Goal: Task Accomplishment & Management: Complete application form

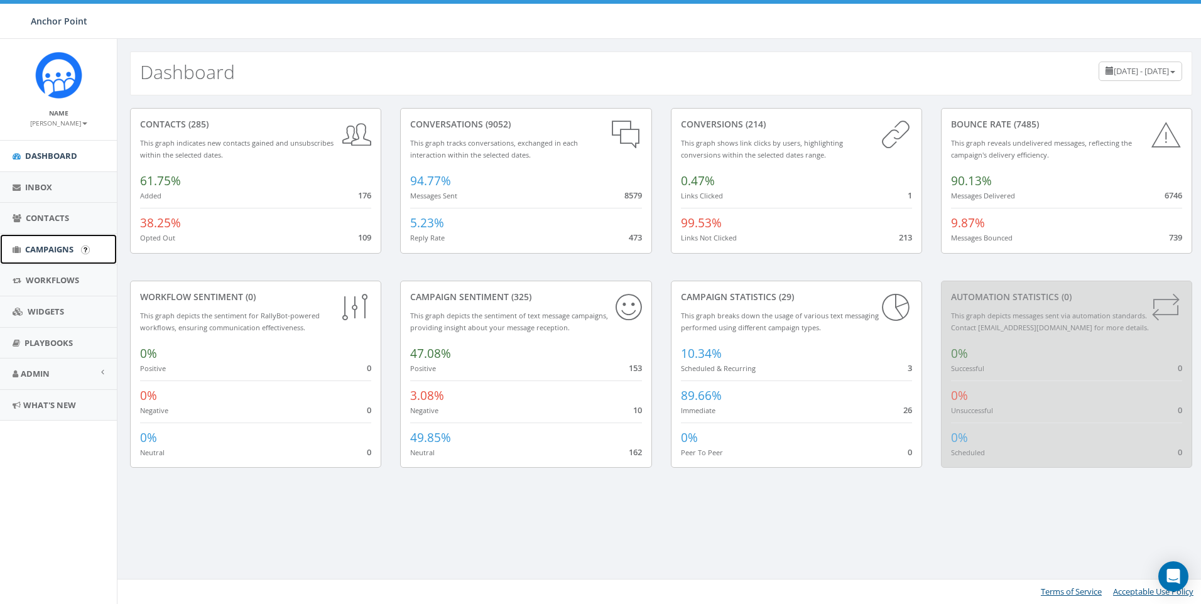
click at [55, 252] on span "Campaigns" at bounding box center [49, 249] width 48 height 11
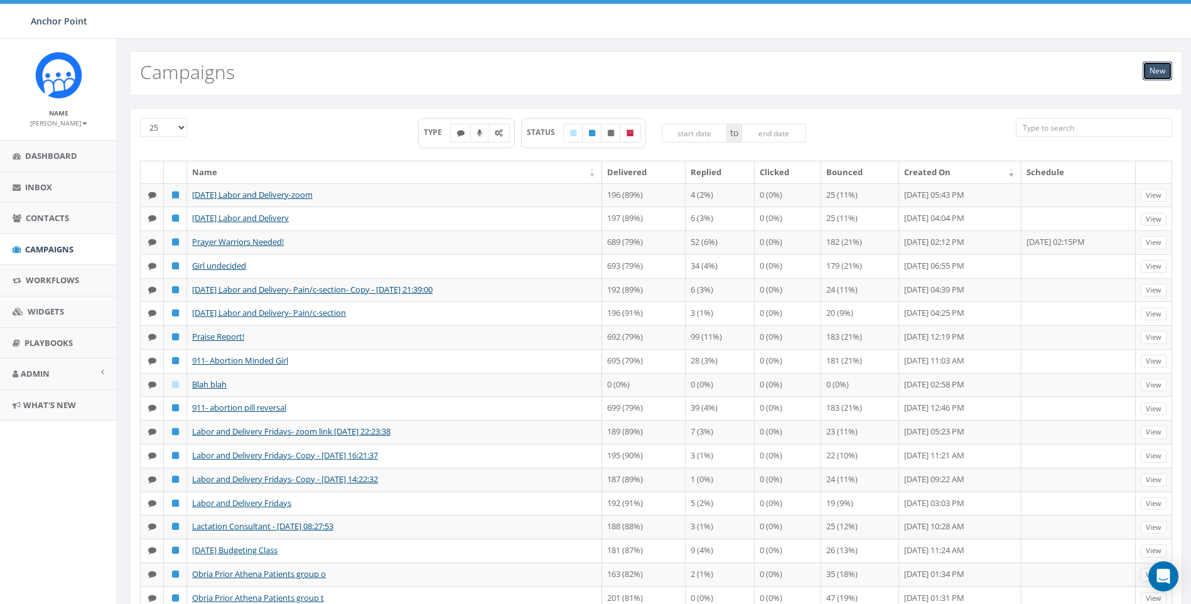
click at [1155, 72] on link "New" at bounding box center [1158, 71] width 30 height 19
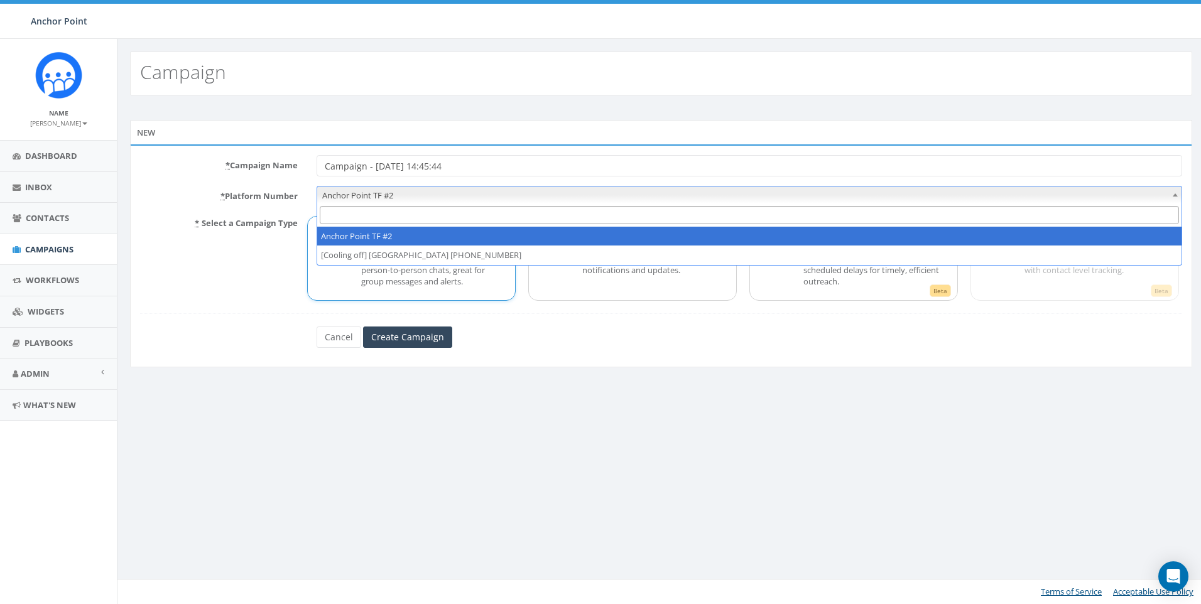
click at [415, 197] on span "Anchor Point TF #2" at bounding box center [749, 196] width 864 height 18
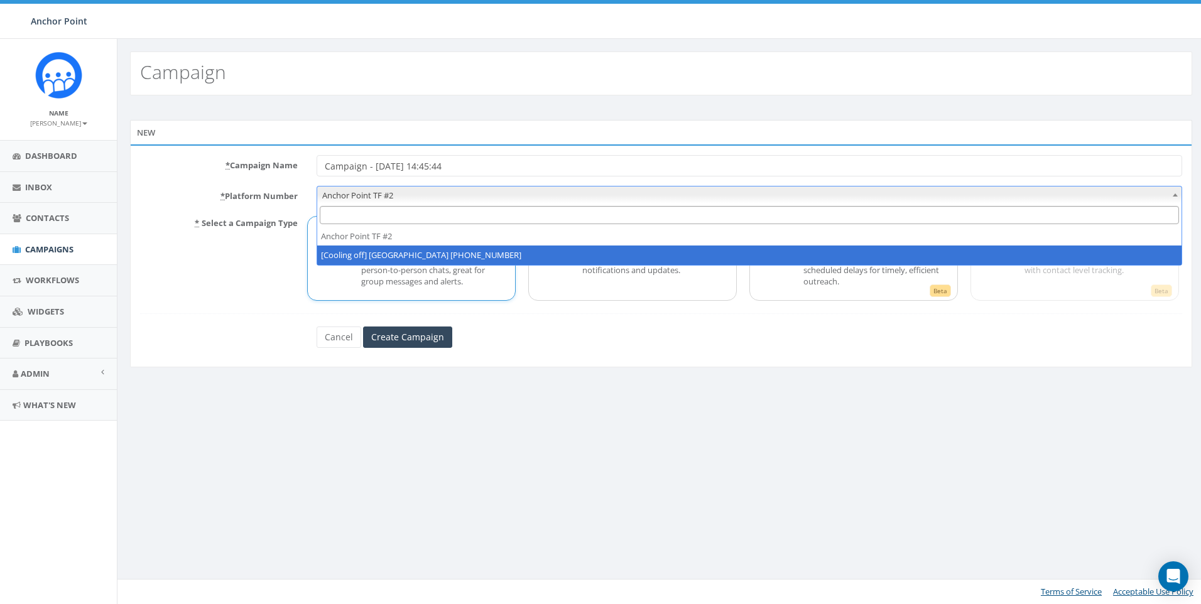
select select "2317893"
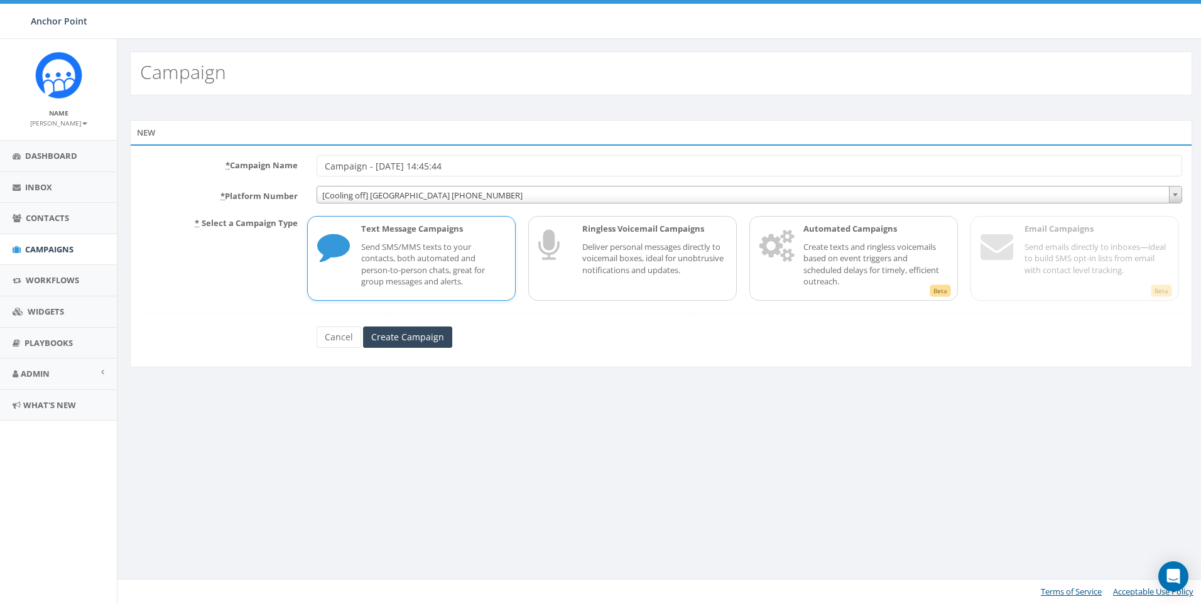
click at [418, 281] on p "Send SMS/MMS texts to your contacts, both automated and person-to-person chats,…" at bounding box center [433, 264] width 144 height 46
click at [409, 340] on input "Create Campaign" at bounding box center [407, 337] width 89 height 21
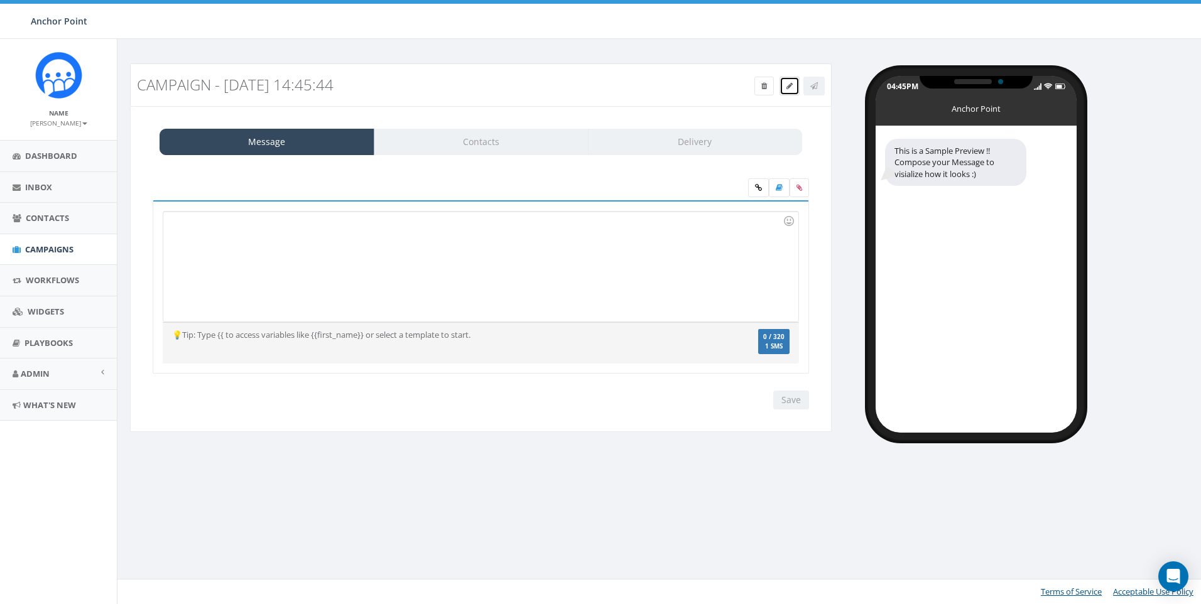
click at [788, 89] on icon at bounding box center [789, 86] width 6 height 8
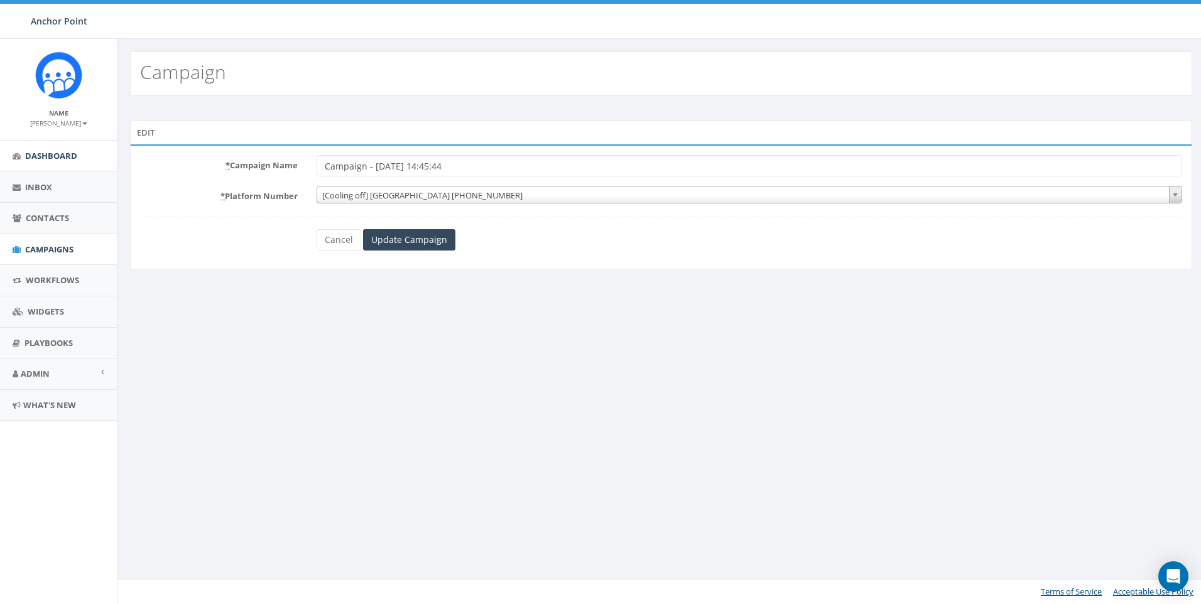
drag, startPoint x: 456, startPoint y: 164, endPoint x: 104, endPoint y: 143, distance: 352.3
click at [104, 143] on body "Anchor Point Anchor Point Profile Sign Out 0.00 % of Available Amount Used You …" at bounding box center [600, 302] width 1201 height 604
type input "[DATE] parenting Class"
click at [394, 241] on input "Update Campaign" at bounding box center [409, 239] width 92 height 21
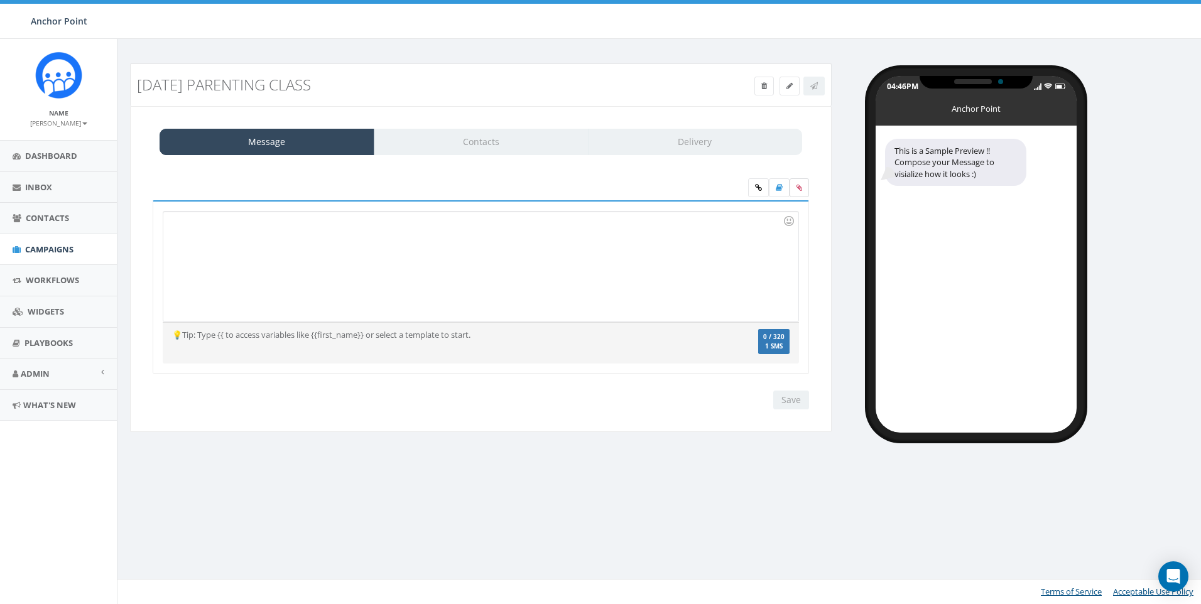
click at [797, 189] on icon at bounding box center [799, 188] width 6 height 8
click at [0, 0] on input "file" at bounding box center [0, 0] width 0 height 0
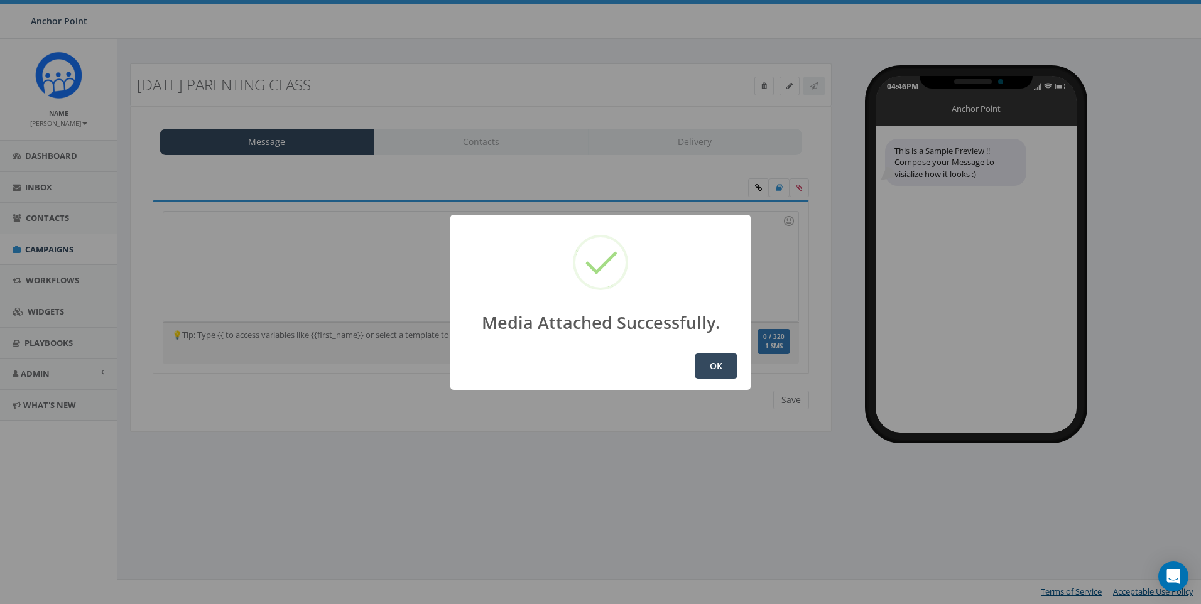
click at [718, 371] on button "OK" at bounding box center [716, 366] width 43 height 25
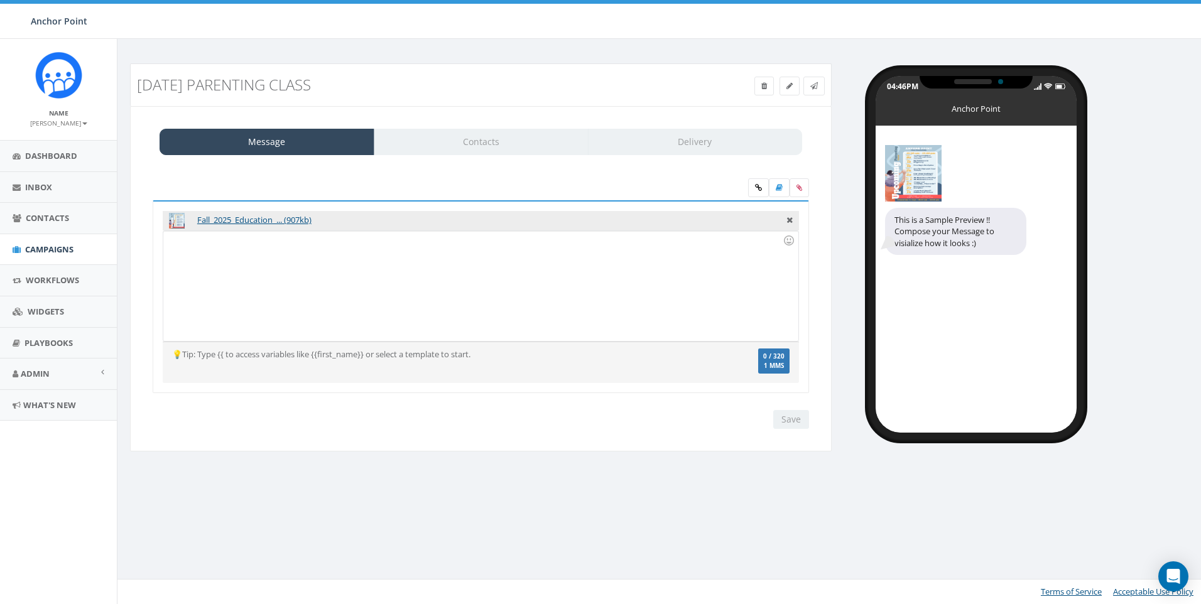
click at [405, 263] on div at bounding box center [480, 286] width 634 height 110
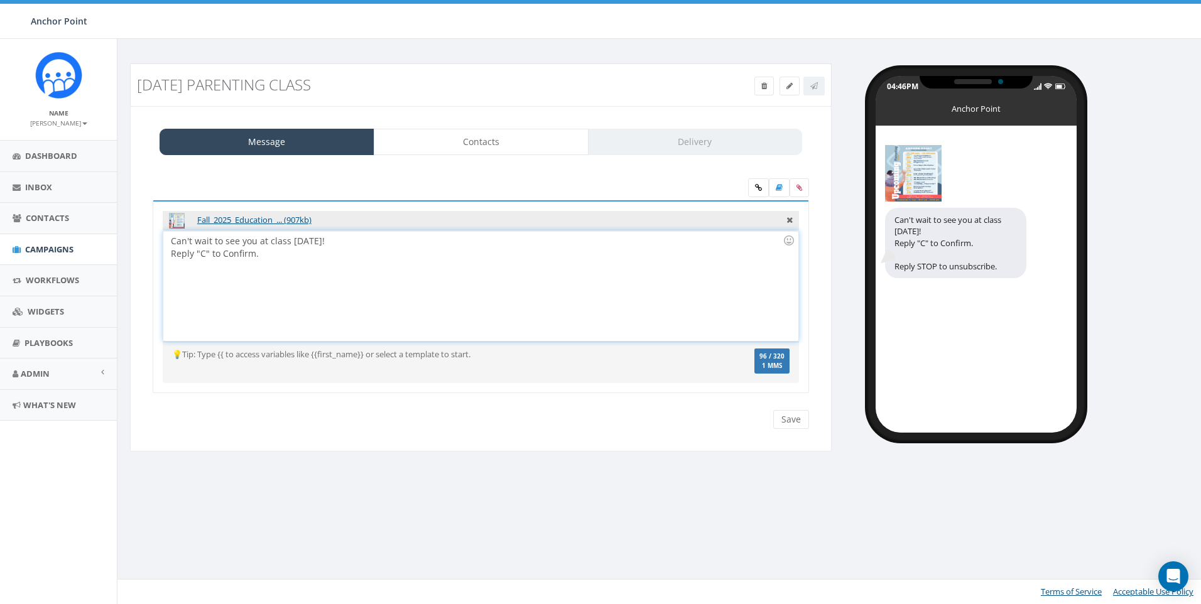
click at [383, 237] on div "Can't wait to see you at class this Friday! Reply "C" to Confirm." at bounding box center [480, 286] width 634 height 110
click at [179, 257] on div "10am-12:00pm Reply "C" to Confirm." at bounding box center [477, 259] width 612 height 25
click at [220, 256] on div "10am-12:00pm Reply "C" to Confirm." at bounding box center [477, 259] width 612 height 25
click at [234, 249] on div "10am-12pm Reply "C" to Confirm." at bounding box center [477, 259] width 612 height 25
drag, startPoint x: 269, startPoint y: 241, endPoint x: 276, endPoint y: 241, distance: 6.9
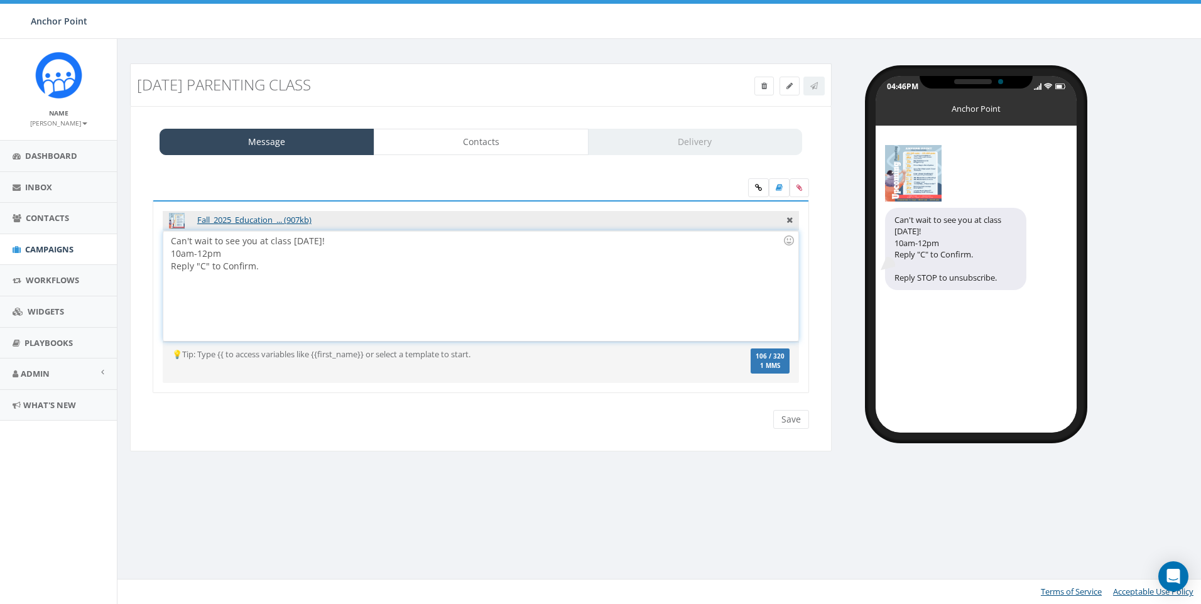
click at [269, 241] on div "Can't wait to see you at class this Friday! 10am-12pm Reply "C" to Confirm." at bounding box center [480, 286] width 634 height 110
drag, startPoint x: 347, startPoint y: 241, endPoint x: 369, endPoint y: 246, distance: 23.3
click at [347, 241] on div "Can't wait to see you at Parenting Support Class this Friday! 10am-12pm Reply "…" at bounding box center [480, 286] width 634 height 110
click at [256, 256] on div "10am-12pm Reply "C" to Confirm." at bounding box center [477, 259] width 612 height 25
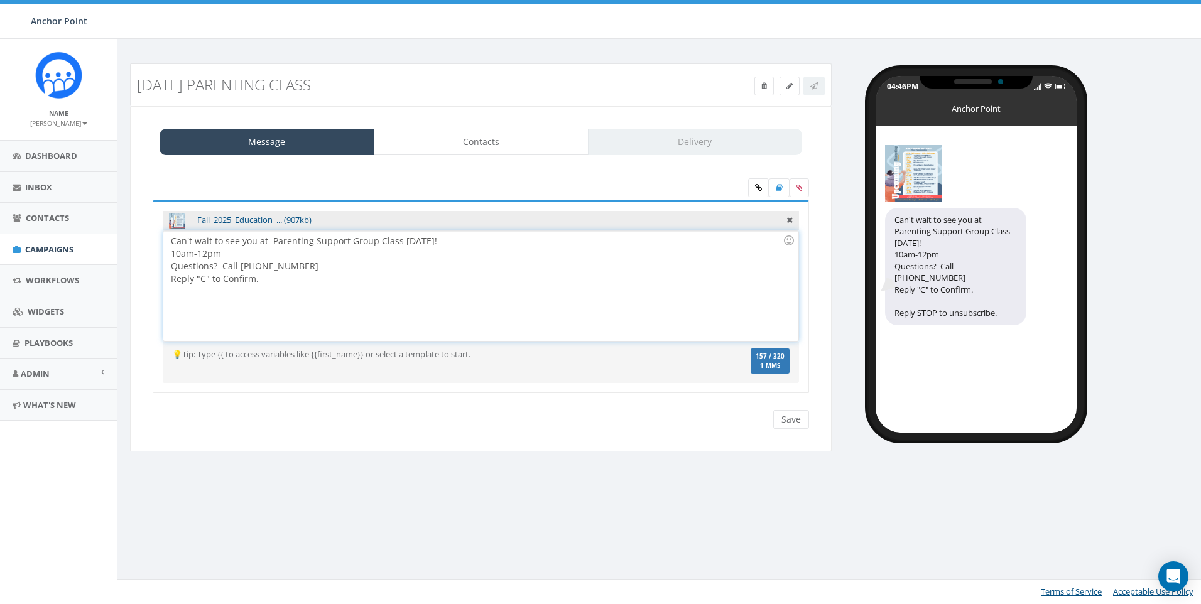
click at [256, 266] on div "Questions? Call 832-4550 Reply "C" to Confirm." at bounding box center [477, 272] width 612 height 25
click at [475, 244] on div "Can't wait to see you at Parenting Support Group Class this Friday! 10am-12pm Q…" at bounding box center [480, 286] width 634 height 110
click at [448, 239] on div "Can't wait to see you at Parenting Support Group Class this Friday! 10am-12pm Q…" at bounding box center [480, 286] width 634 height 110
click at [230, 255] on div "10am-12pm" at bounding box center [477, 253] width 612 height 13
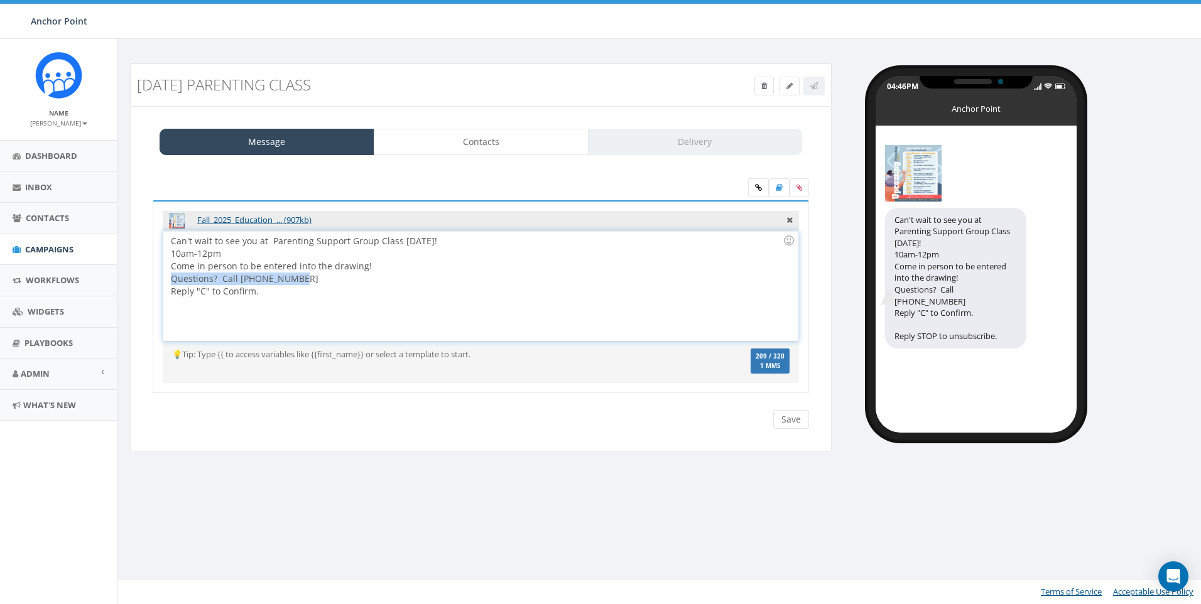
drag, startPoint x: 301, startPoint y: 279, endPoint x: 148, endPoint y: 281, distance: 152.6
click at [148, 281] on div "Fall_2025_Education_... (907kb) Can't wait to see you at Parenting Support Grou…" at bounding box center [480, 304] width 675 height 209
click at [349, 254] on div "10am-12pm" at bounding box center [477, 253] width 612 height 13
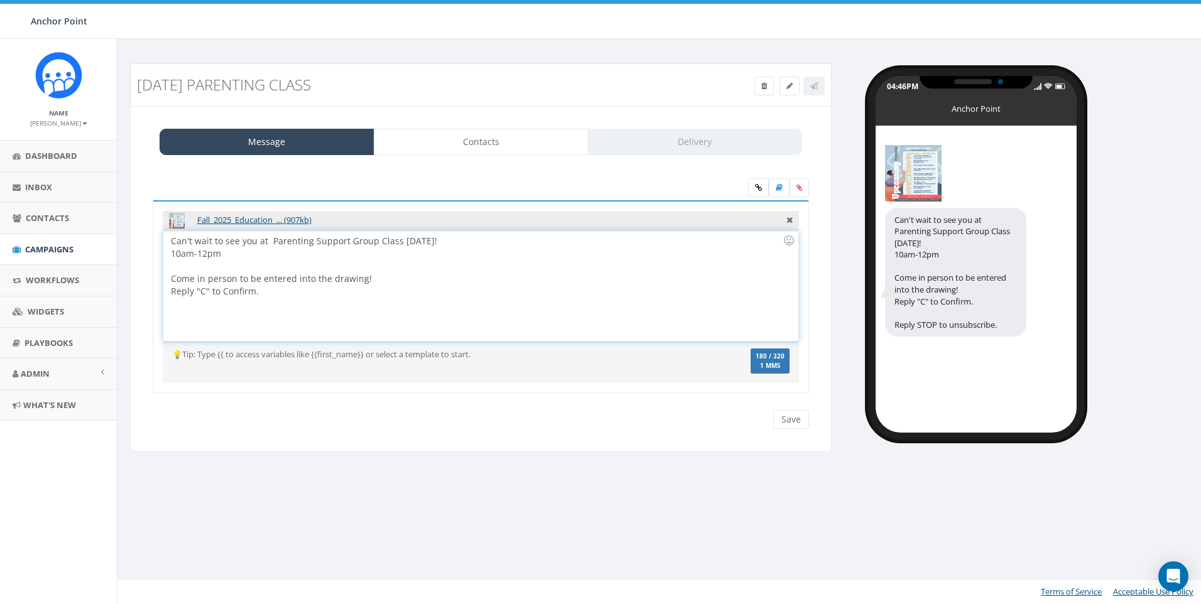
click at [171, 253] on div "10am-12pm" at bounding box center [477, 253] width 612 height 13
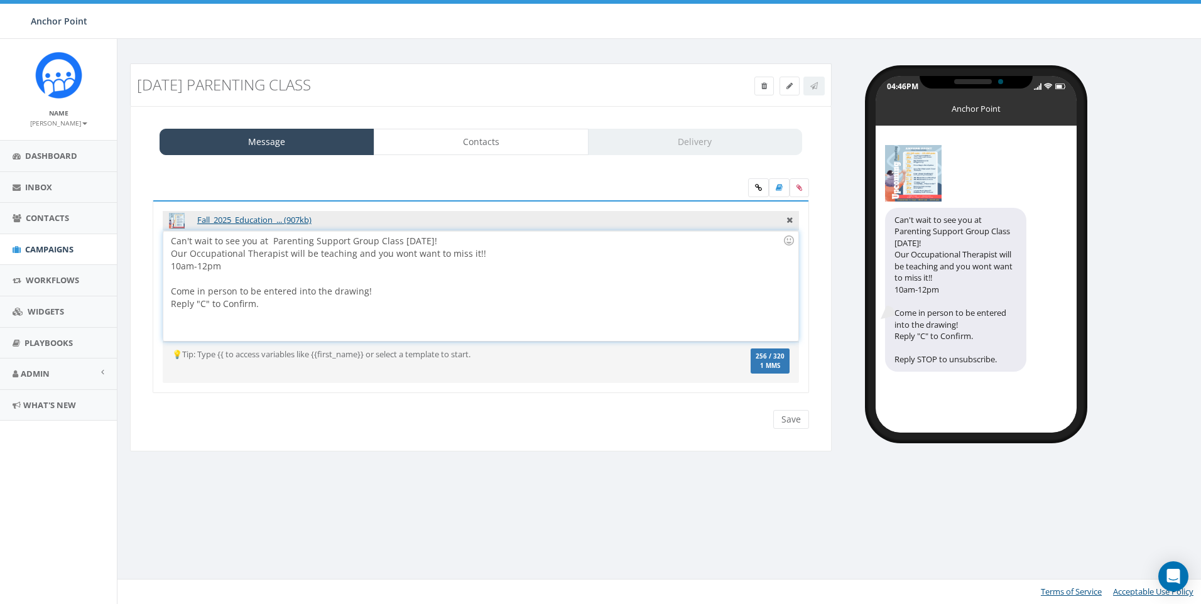
click at [270, 242] on div "Can't wait to see you at Parenting Support Group Class this Friday! Our Occupat…" at bounding box center [480, 286] width 634 height 110
click at [465, 234] on div "Can't wait to see you at Parenting Support Group Class this Friday! Our Occupat…" at bounding box center [480, 286] width 634 height 110
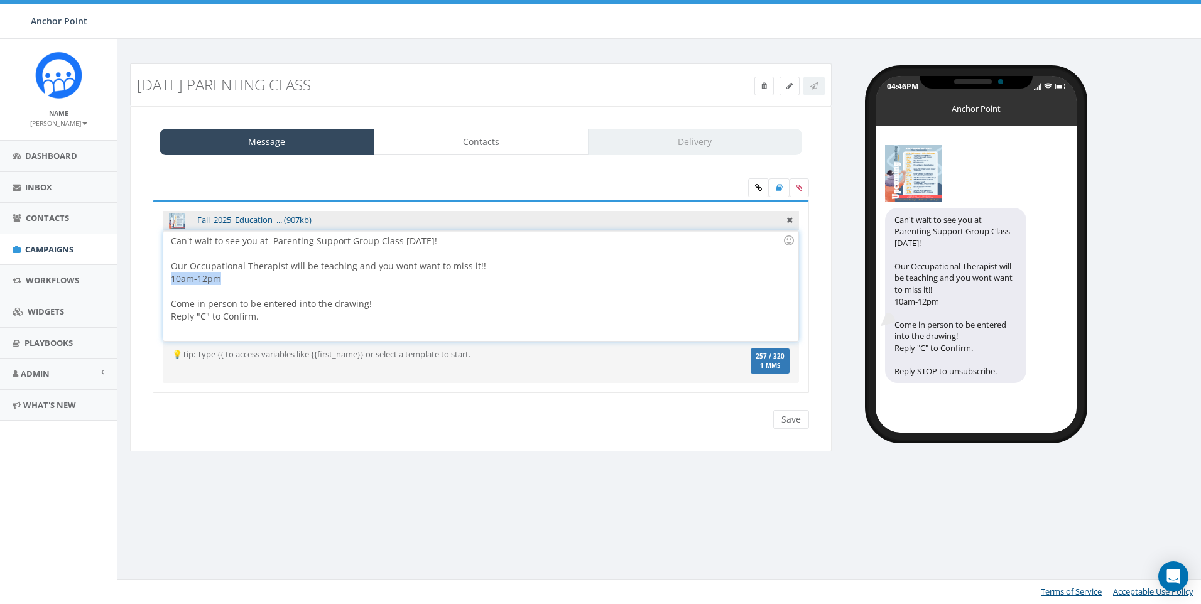
drag, startPoint x: 222, startPoint y: 284, endPoint x: 168, endPoint y: 276, distance: 54.5
click at [168, 276] on div "Can't wait to see you at Parenting Support Group Class this Friday! Our Occupat…" at bounding box center [480, 286] width 634 height 110
click at [189, 257] on div "Our Occupational Therapist will be teaching and you wont want to miss it!! Come…" at bounding box center [477, 284] width 612 height 75
click at [195, 279] on div at bounding box center [477, 279] width 612 height 13
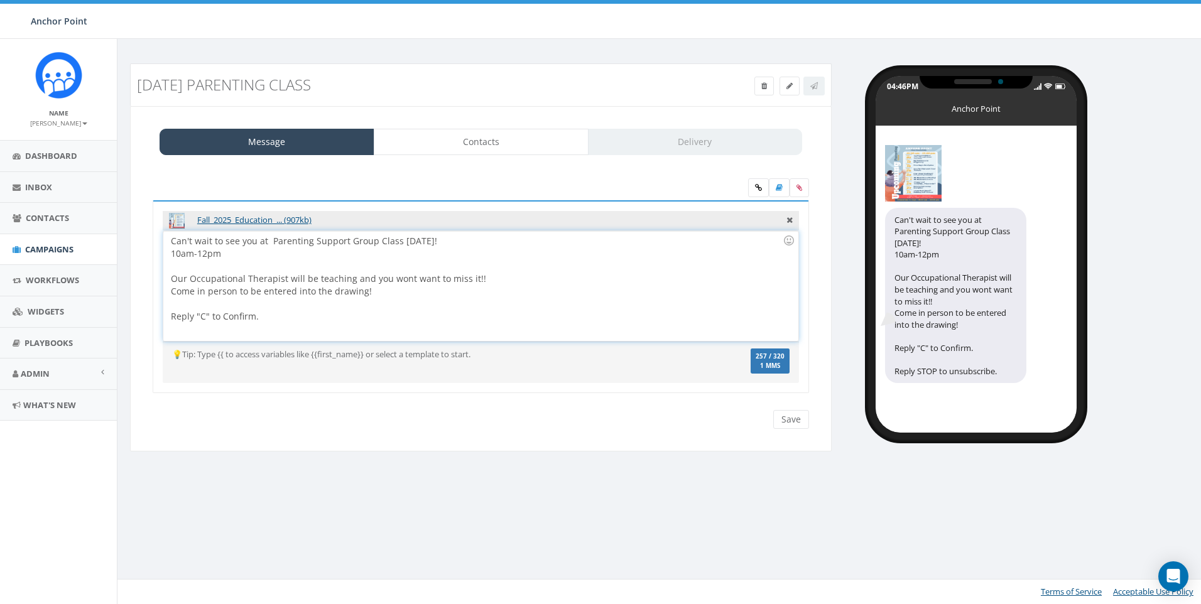
click at [247, 251] on div "10am-12pm Our Occupational Therapist will be teaching and you wont want to miss…" at bounding box center [477, 284] width 612 height 75
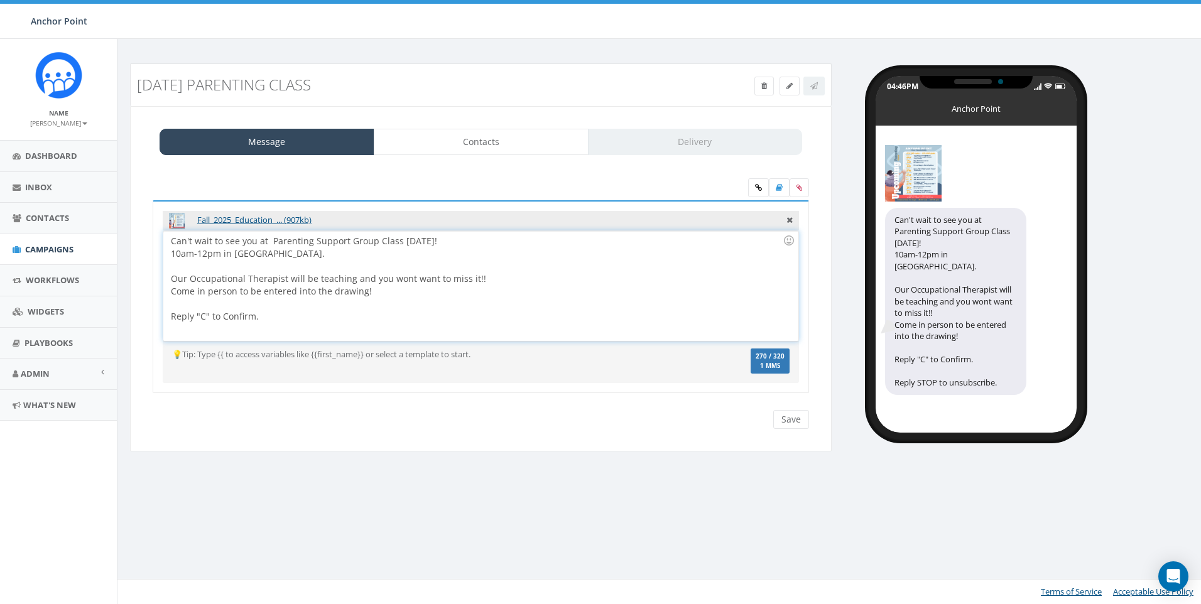
click at [273, 269] on div at bounding box center [477, 266] width 612 height 13
click at [395, 288] on div "Come in person to be entered into the drawing!" at bounding box center [477, 291] width 612 height 13
click at [490, 279] on div "Our Occupational Therapist will be teaching and you wont want to miss it!!" at bounding box center [477, 279] width 612 height 13
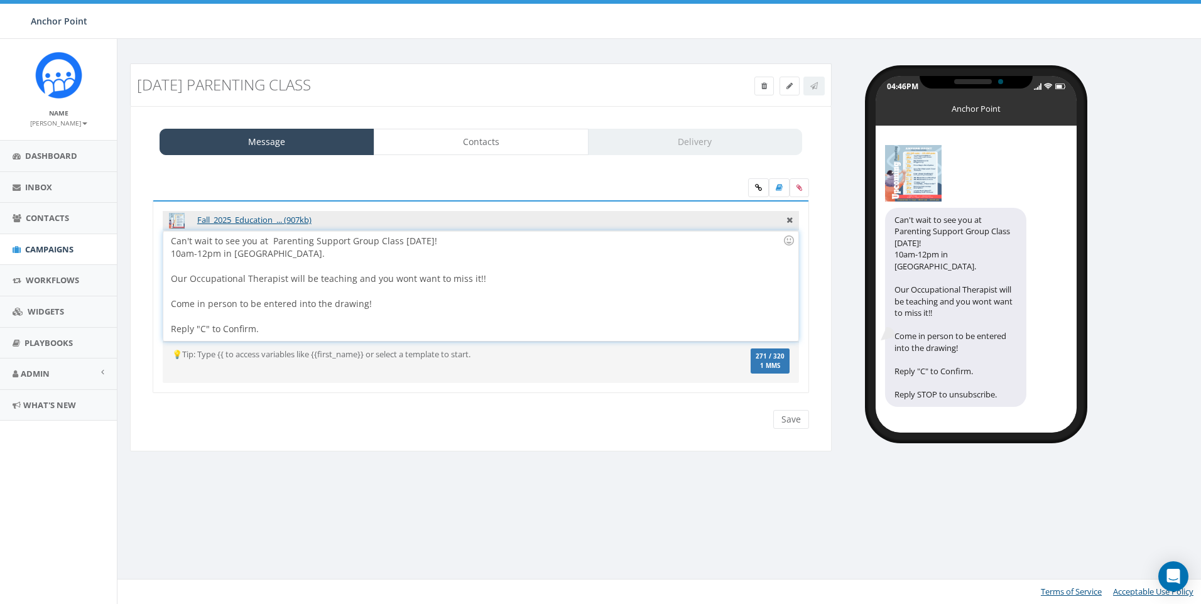
click at [188, 268] on div at bounding box center [477, 266] width 612 height 13
click at [479, 148] on link "Contacts" at bounding box center [481, 142] width 215 height 26
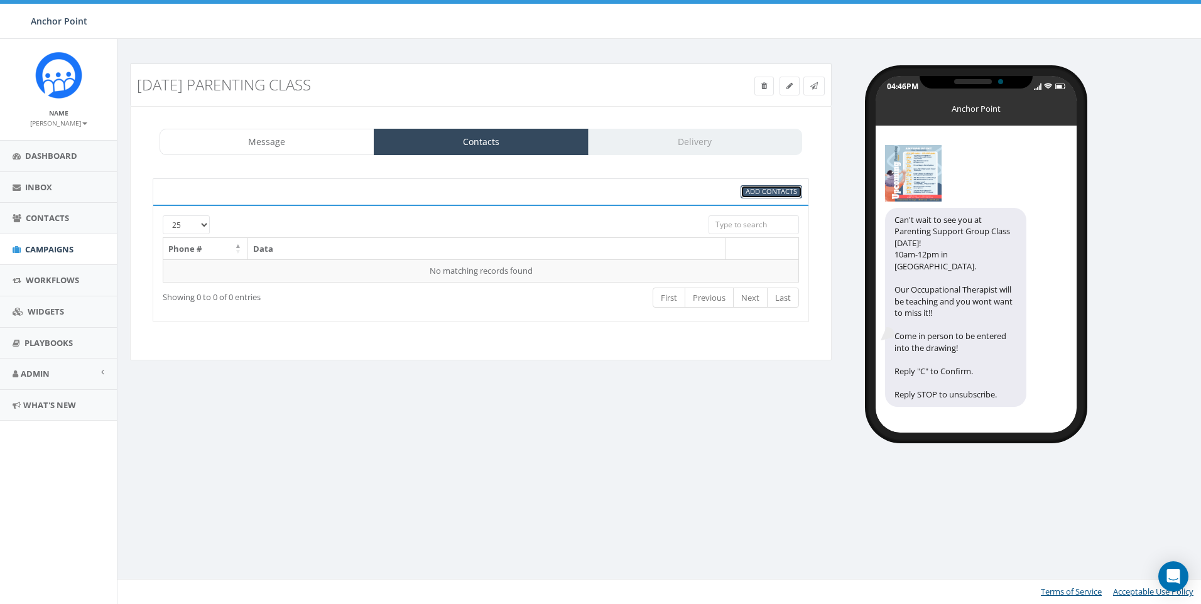
click at [776, 191] on span "Add Contacts" at bounding box center [770, 191] width 51 height 9
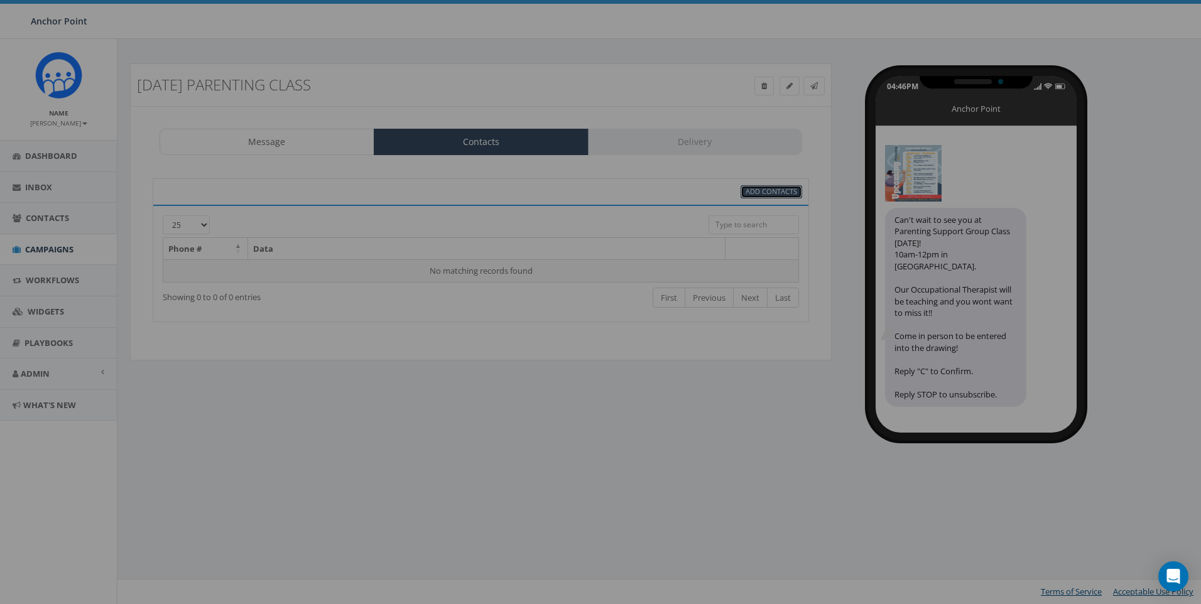
select select
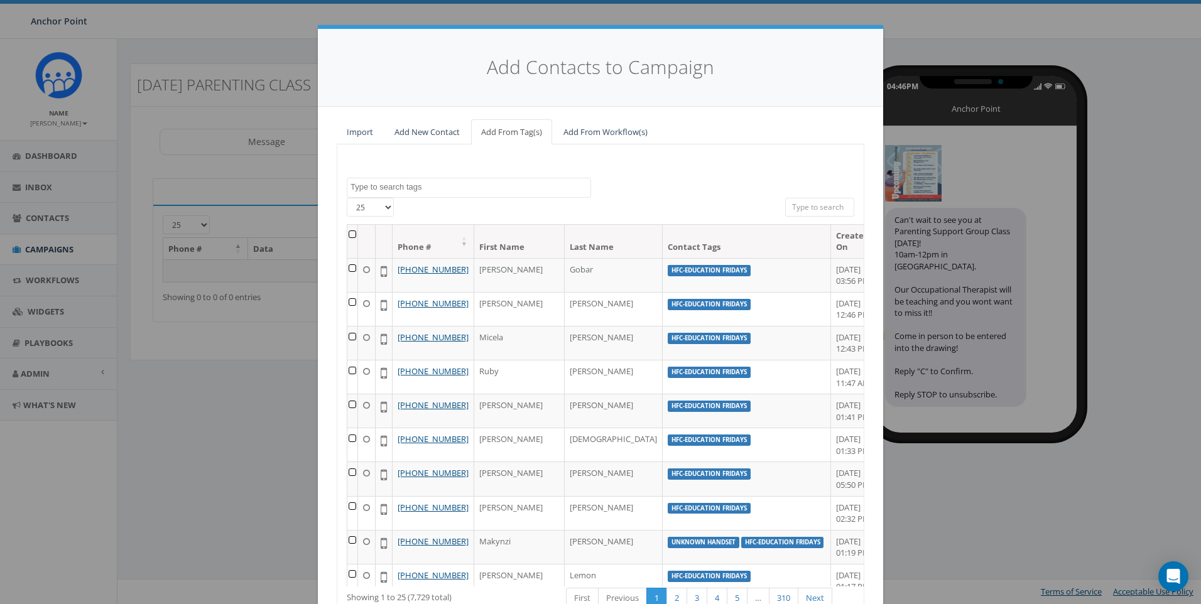
click at [410, 192] on textarea "Search" at bounding box center [470, 187] width 240 height 11
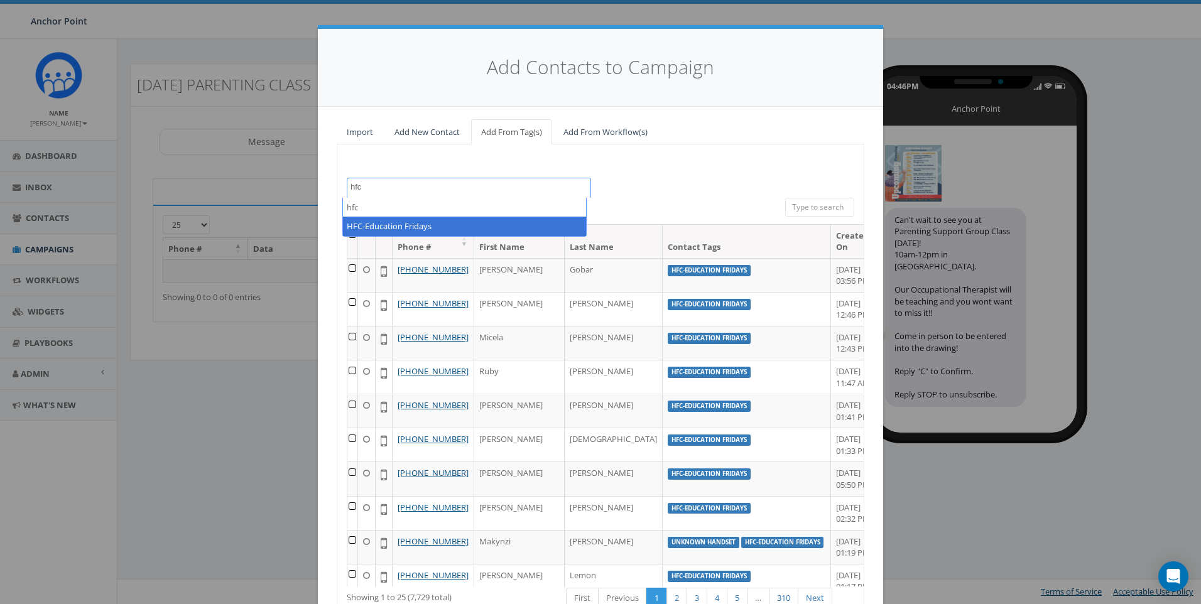
type textarea "hfc"
select select "HFC-Education Fridays"
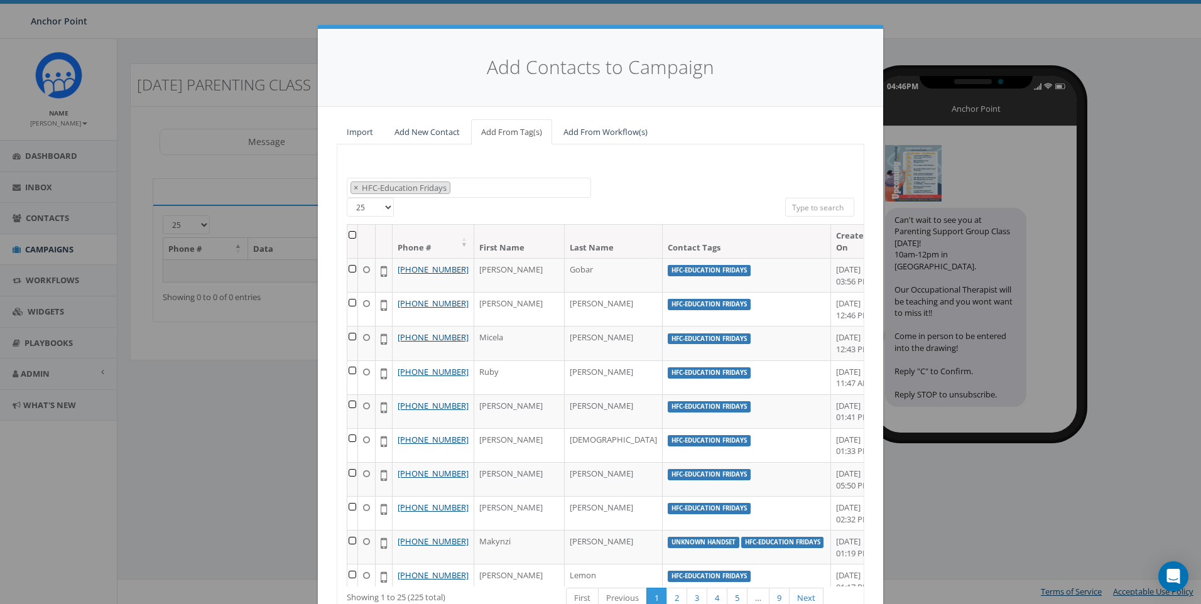
click at [379, 205] on select "25 50 100" at bounding box center [370, 207] width 47 height 19
select select "100"
click at [347, 198] on select "25 50 100" at bounding box center [370, 207] width 47 height 19
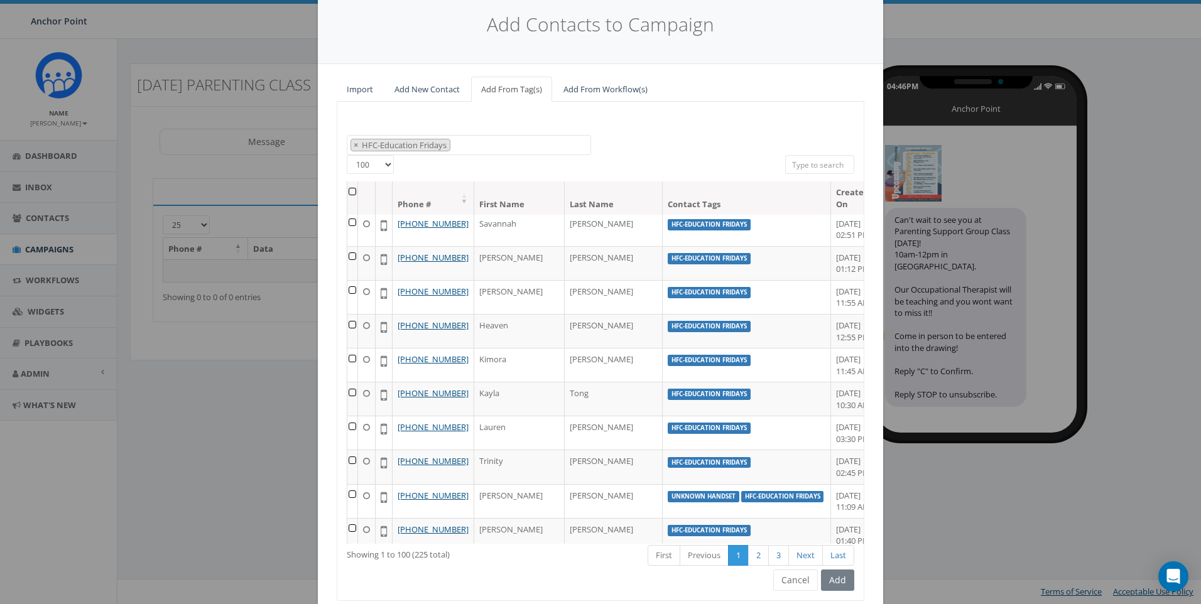
scroll to position [87, 0]
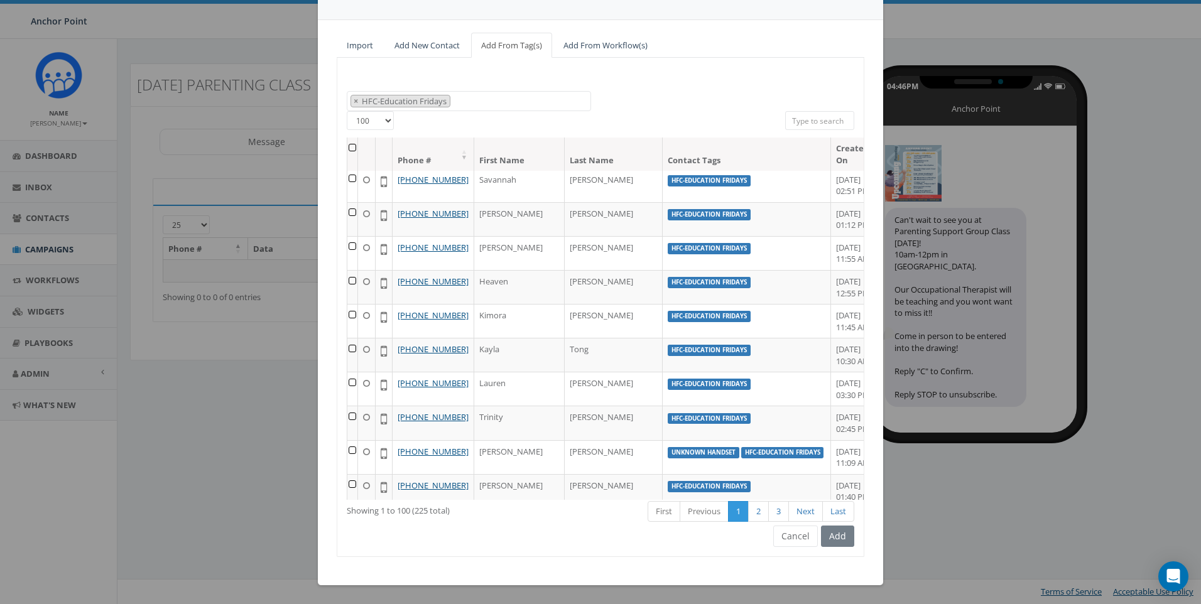
click at [834, 537] on div "Add" at bounding box center [836, 536] width 36 height 21
click at [352, 149] on th at bounding box center [352, 154] width 11 height 33
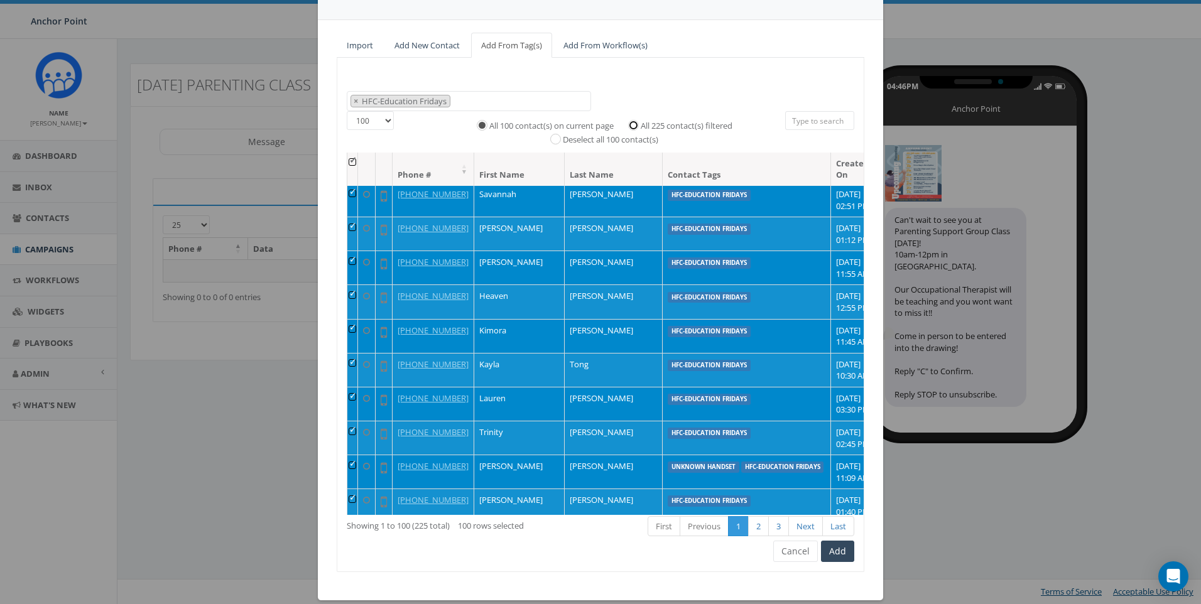
click at [632, 127] on input "All 225 contact(s) filtered" at bounding box center [636, 124] width 8 height 8
radio input "true"
click at [837, 555] on button "Add" at bounding box center [837, 551] width 33 height 21
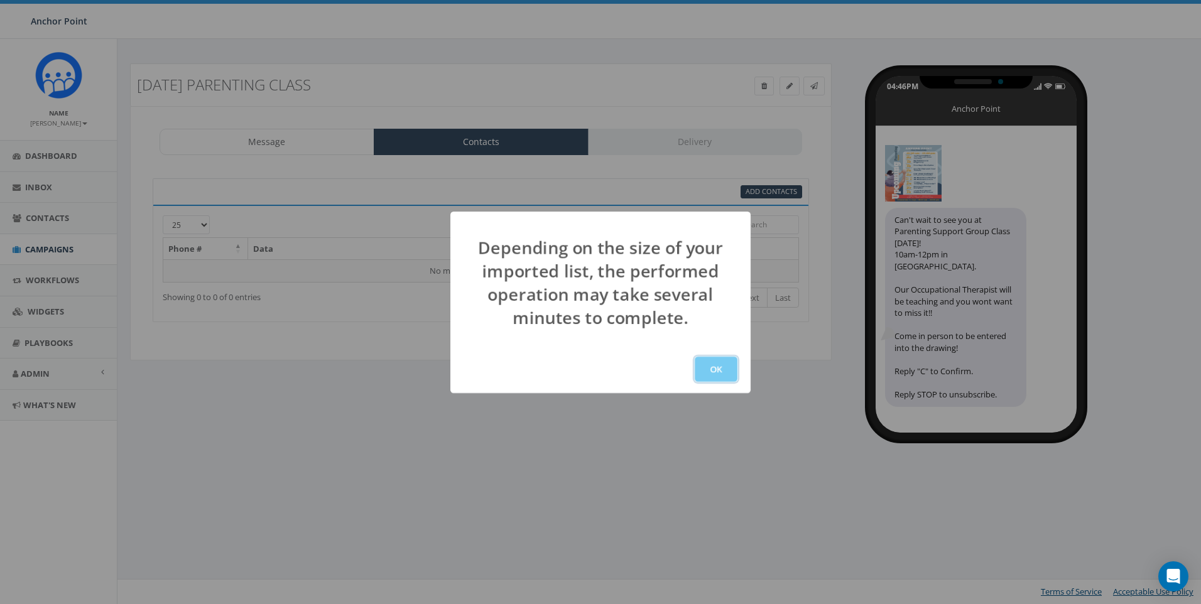
click at [726, 368] on button "OK" at bounding box center [716, 369] width 43 height 25
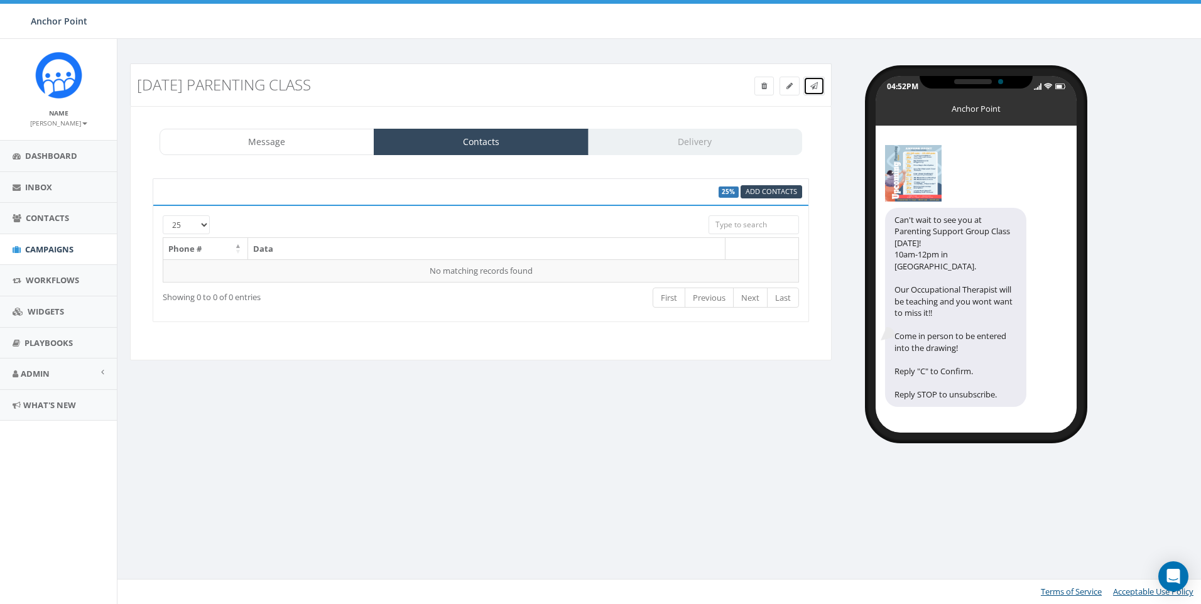
click at [814, 89] on icon at bounding box center [814, 86] width 8 height 8
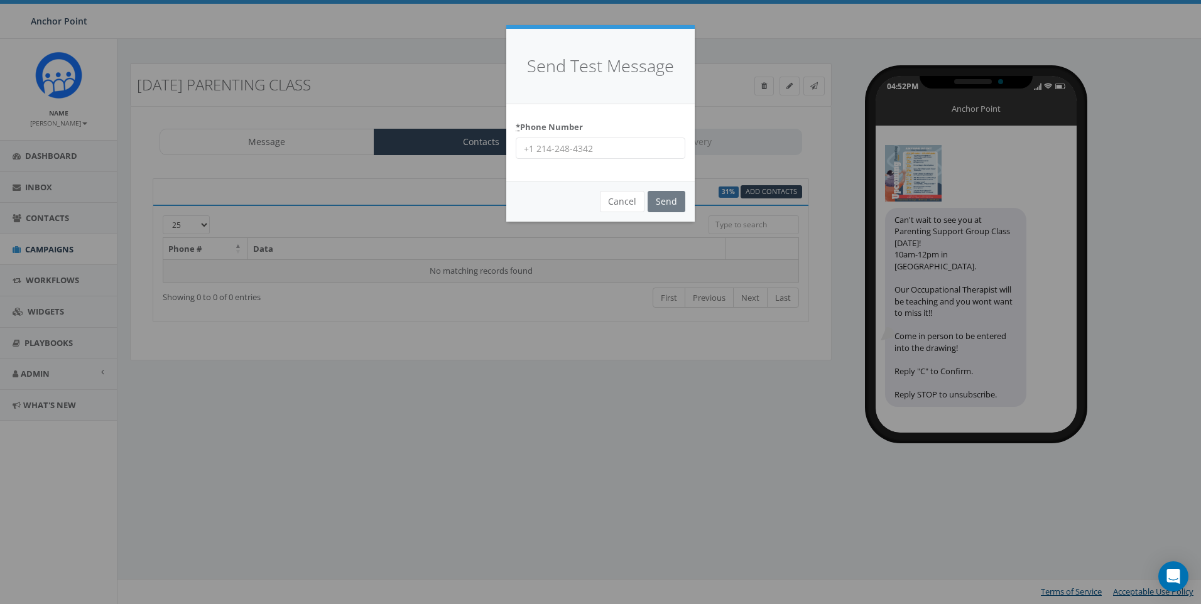
click at [573, 147] on input "* Phone Number" at bounding box center [601, 148] width 170 height 21
type input "9704430507"
click at [648, 191] on input "Send" at bounding box center [667, 201] width 38 height 21
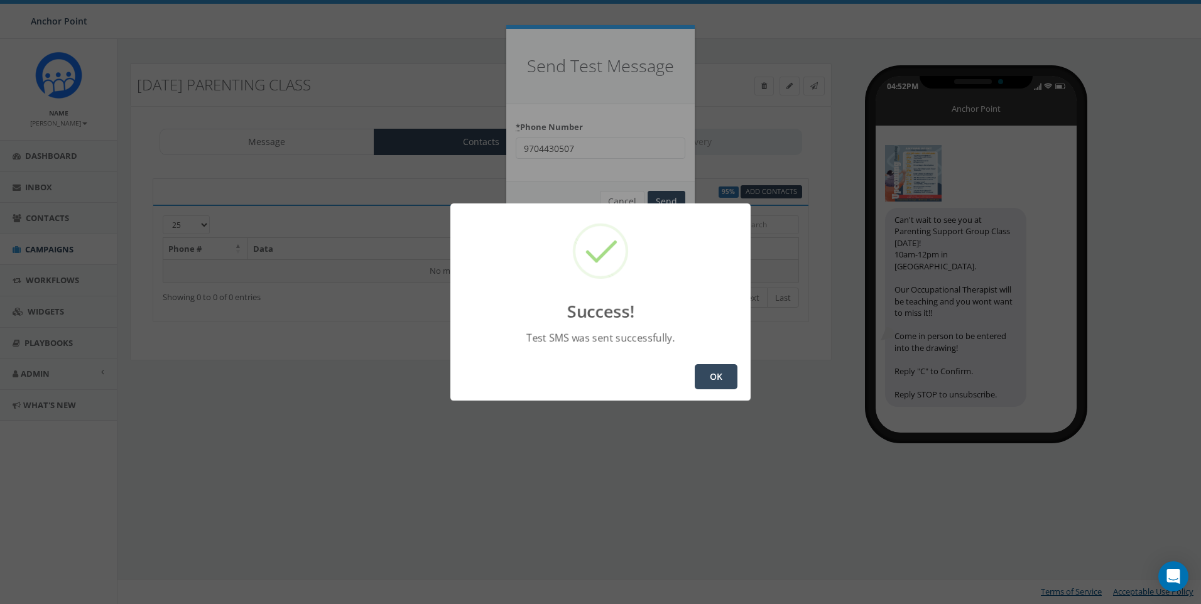
click at [730, 379] on button "OK" at bounding box center [716, 376] width 43 height 25
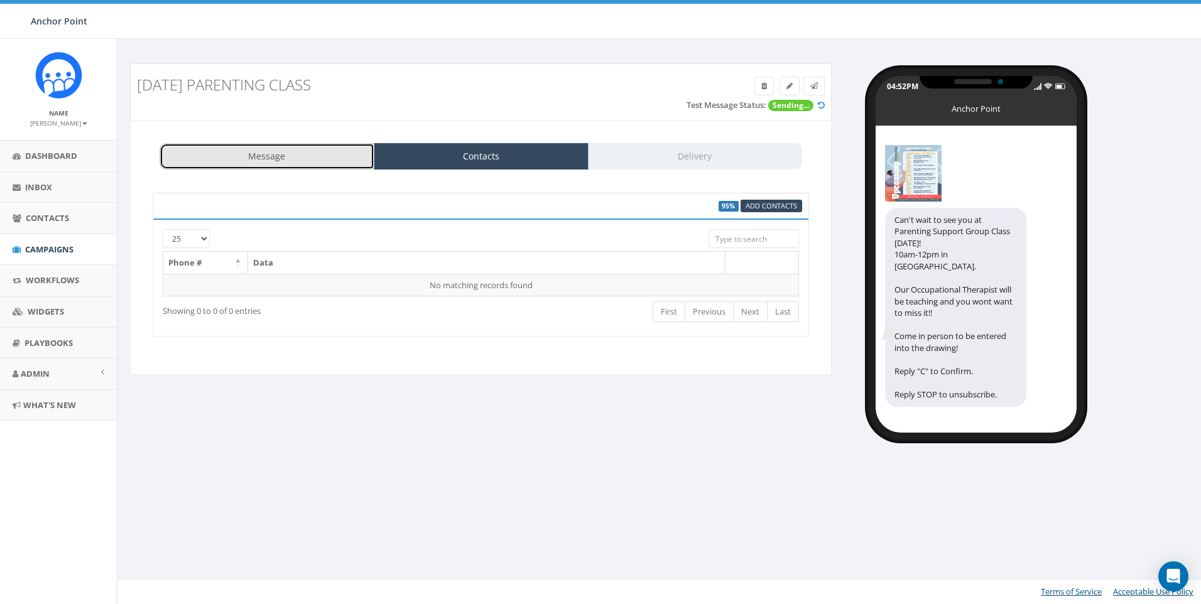
drag, startPoint x: 268, startPoint y: 160, endPoint x: 276, endPoint y: 163, distance: 8.7
click at [268, 160] on link "Message" at bounding box center [267, 156] width 215 height 26
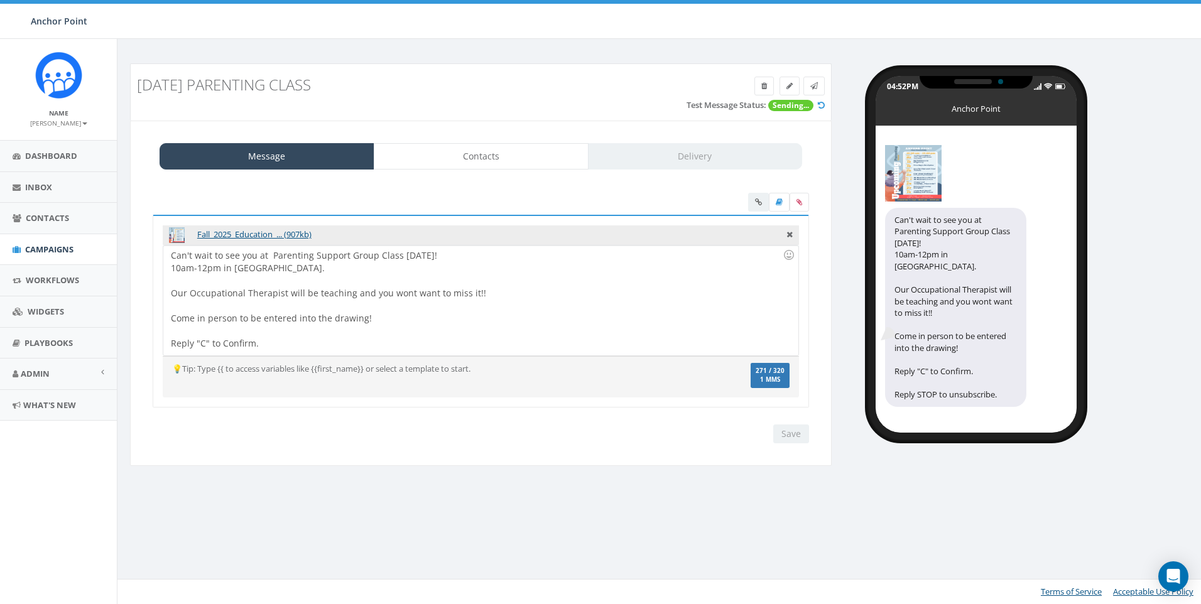
click at [372, 257] on div "Can't wait to see you at Parenting Support Group Class [DATE]! 10am-12pm in [GE…" at bounding box center [480, 301] width 634 height 110
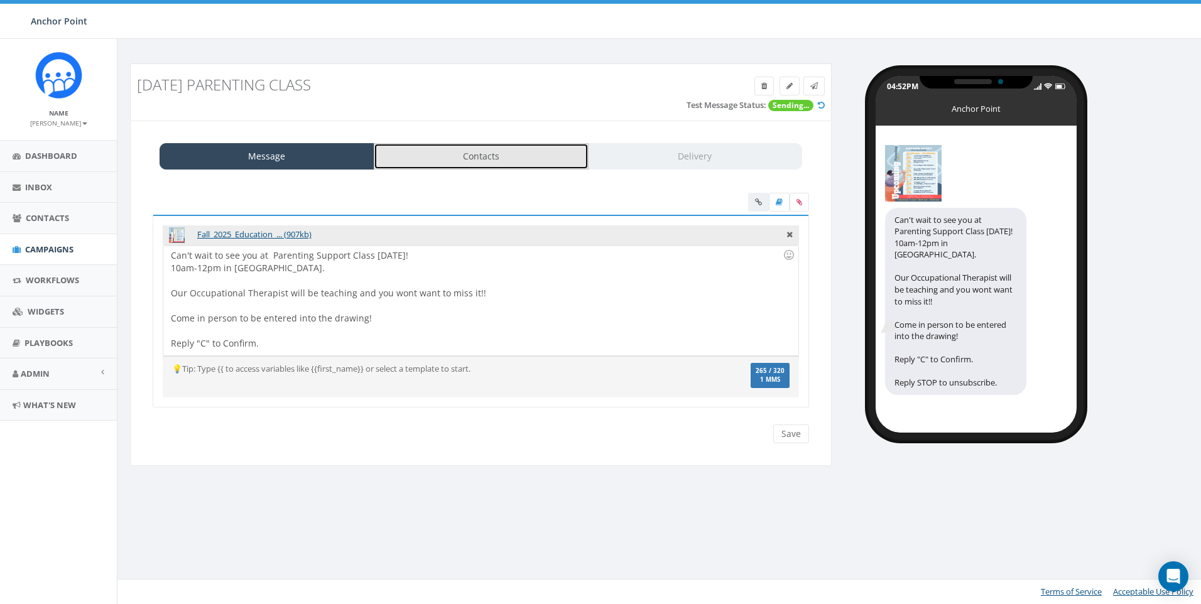
click at [502, 166] on link "Contacts" at bounding box center [481, 156] width 215 height 26
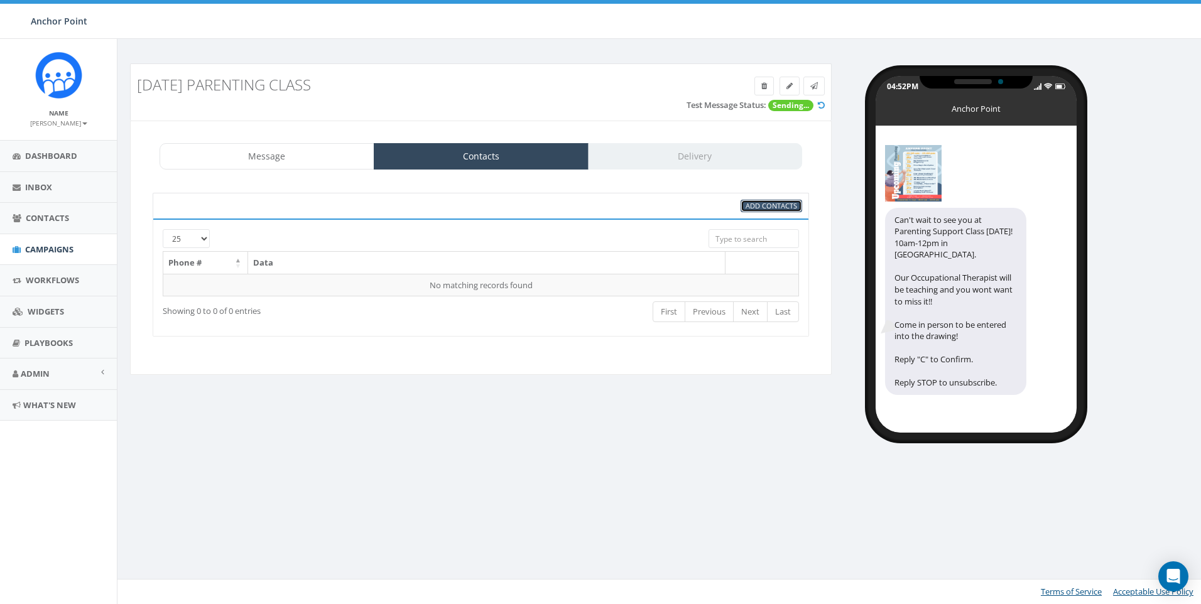
click at [768, 207] on span "Add Contacts" at bounding box center [770, 205] width 51 height 9
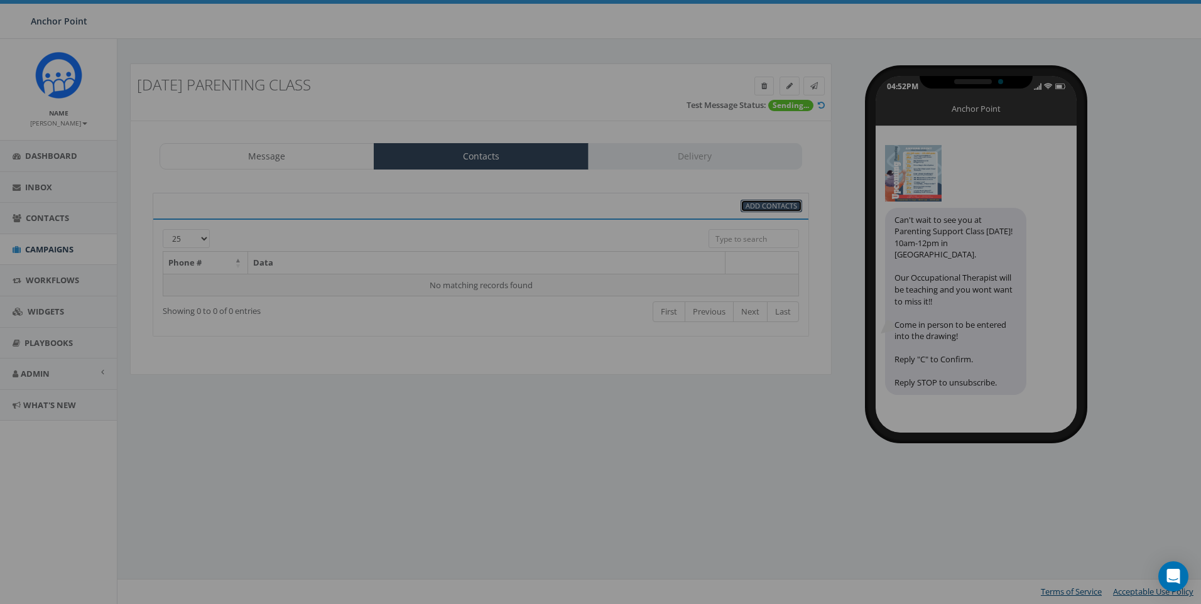
select select "100"
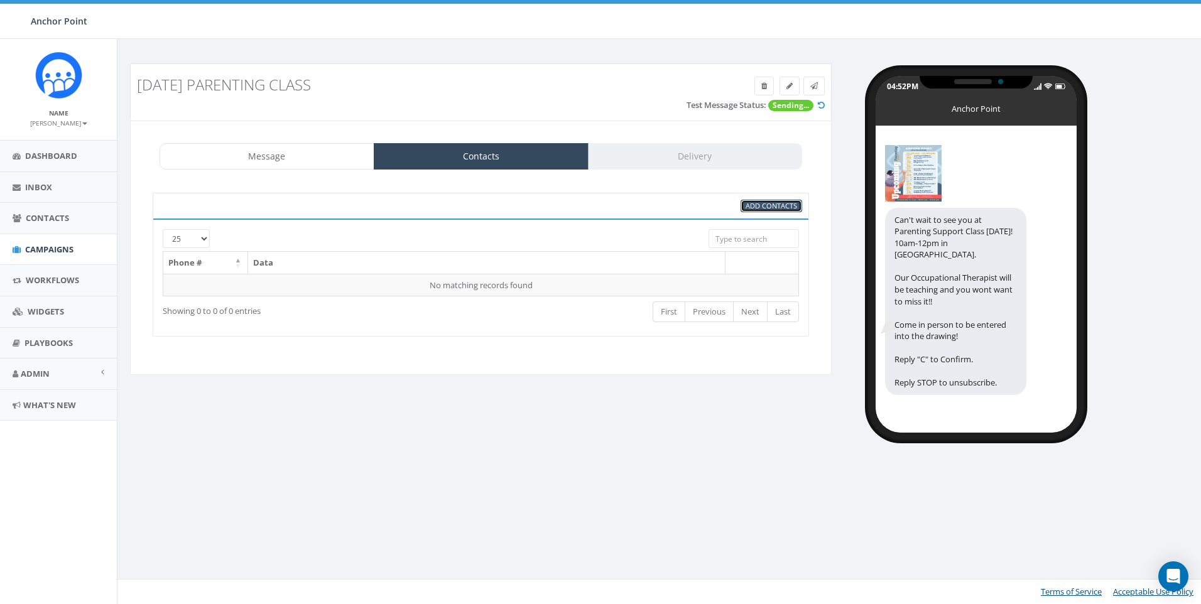
click at [766, 207] on span "Add Contacts" at bounding box center [770, 205] width 51 height 9
select select
select select "100"
click at [779, 205] on span "Add Contacts" at bounding box center [770, 205] width 51 height 9
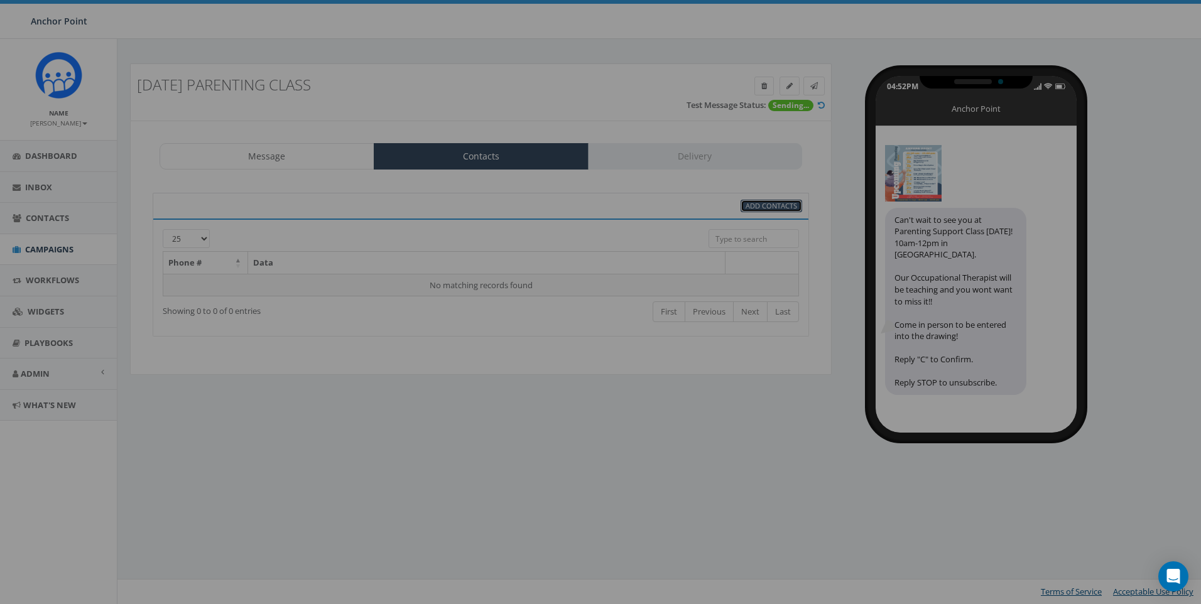
select select
select select "100"
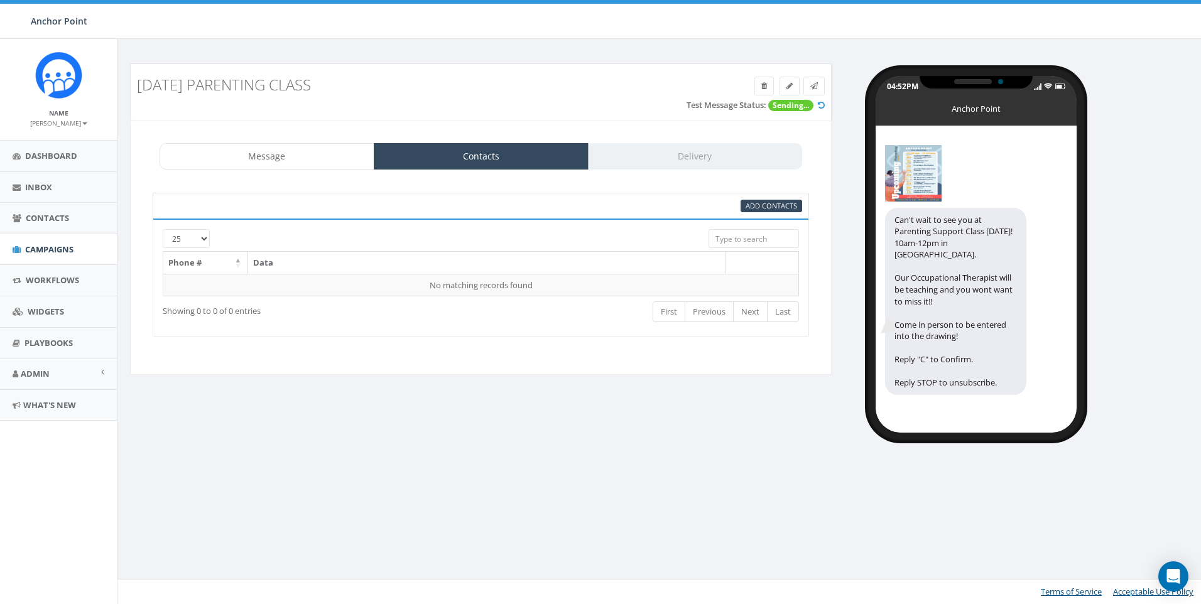
click at [678, 165] on div "Message Contacts Delivery" at bounding box center [481, 156] width 642 height 26
click at [671, 157] on div "Message Contacts Delivery" at bounding box center [481, 156] width 642 height 26
click at [302, 151] on link "Message" at bounding box center [267, 156] width 215 height 26
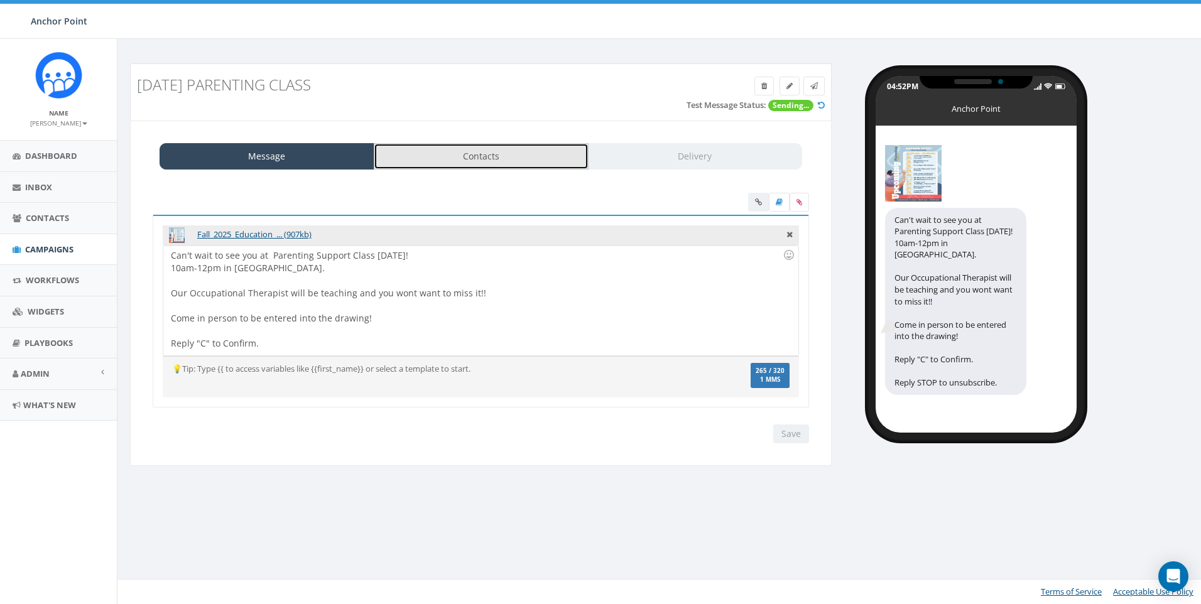
click at [507, 167] on link "Contacts" at bounding box center [481, 156] width 215 height 26
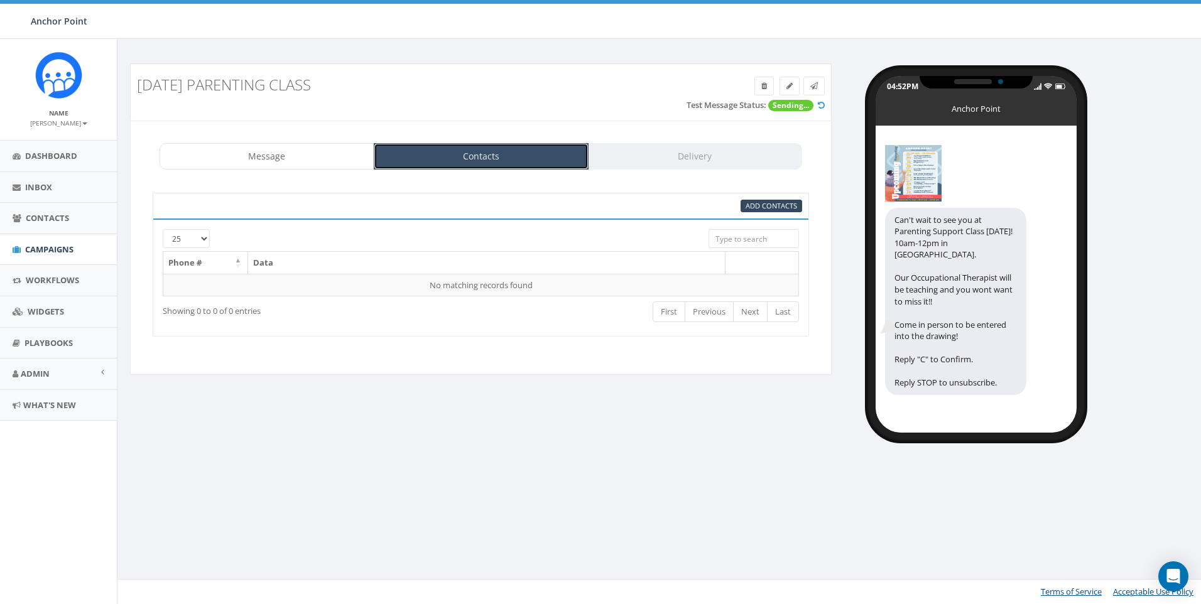
click at [505, 159] on link "Contacts" at bounding box center [481, 156] width 215 height 26
click at [762, 203] on span "Add Contacts" at bounding box center [770, 205] width 51 height 9
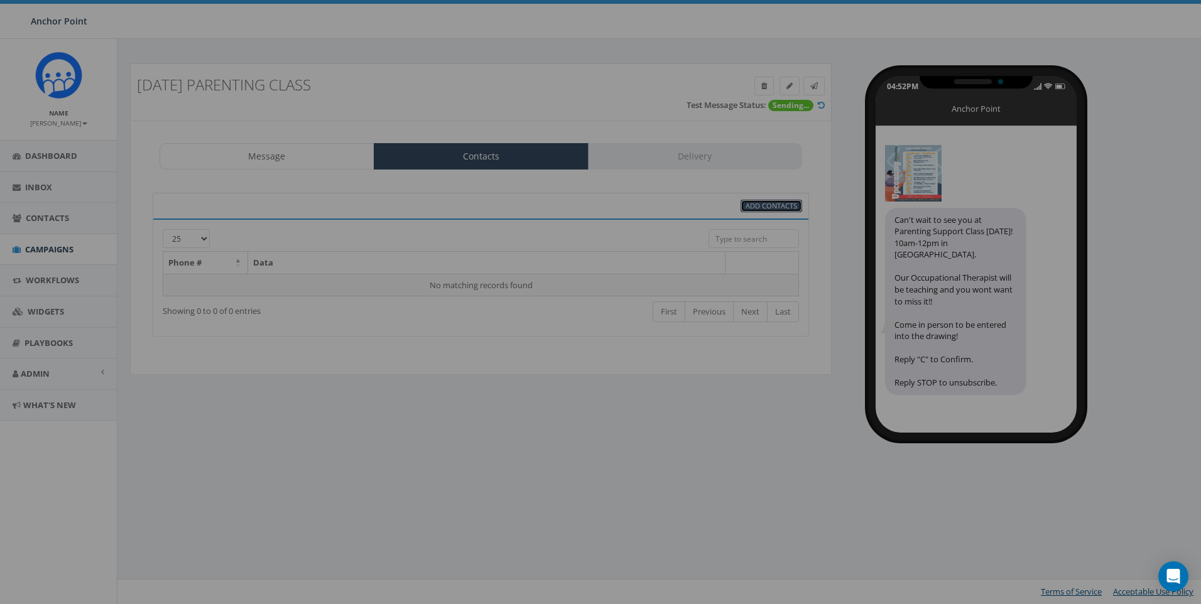
select select
select select "100"
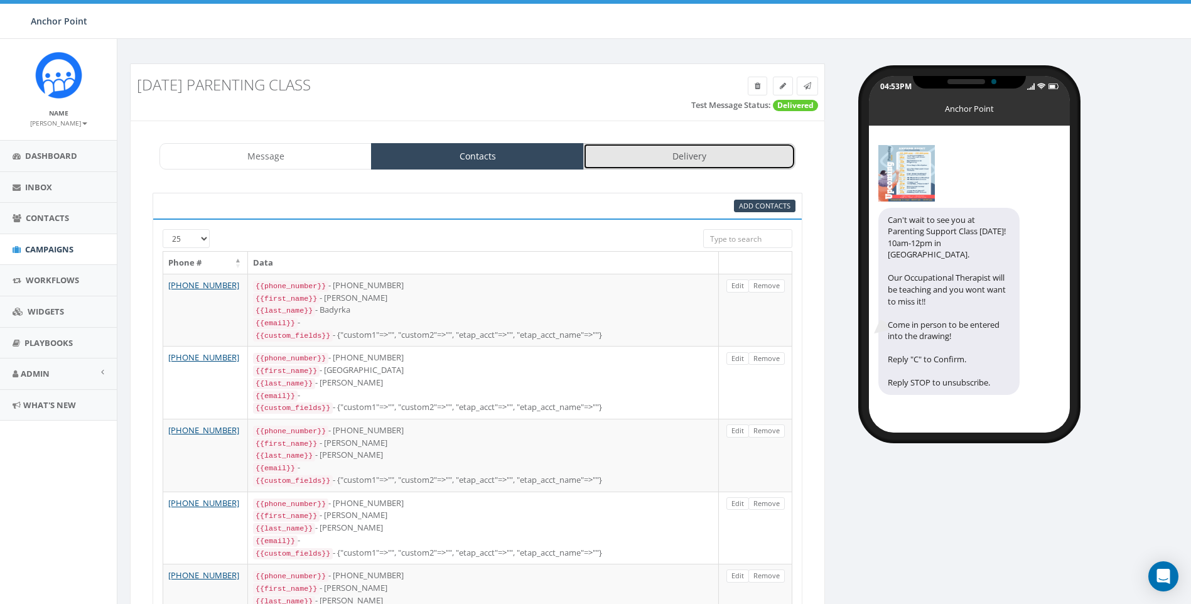
click at [676, 151] on link "Delivery" at bounding box center [689, 156] width 212 height 26
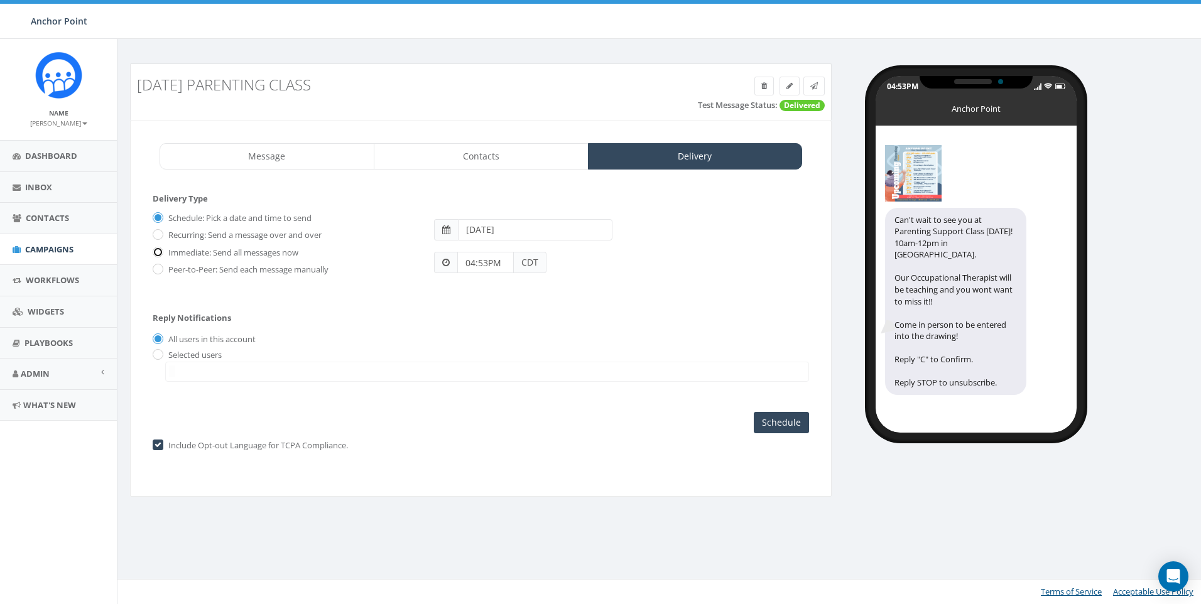
click at [154, 250] on input "Immediate: Send all messages now" at bounding box center [157, 253] width 8 height 8
radio input "true"
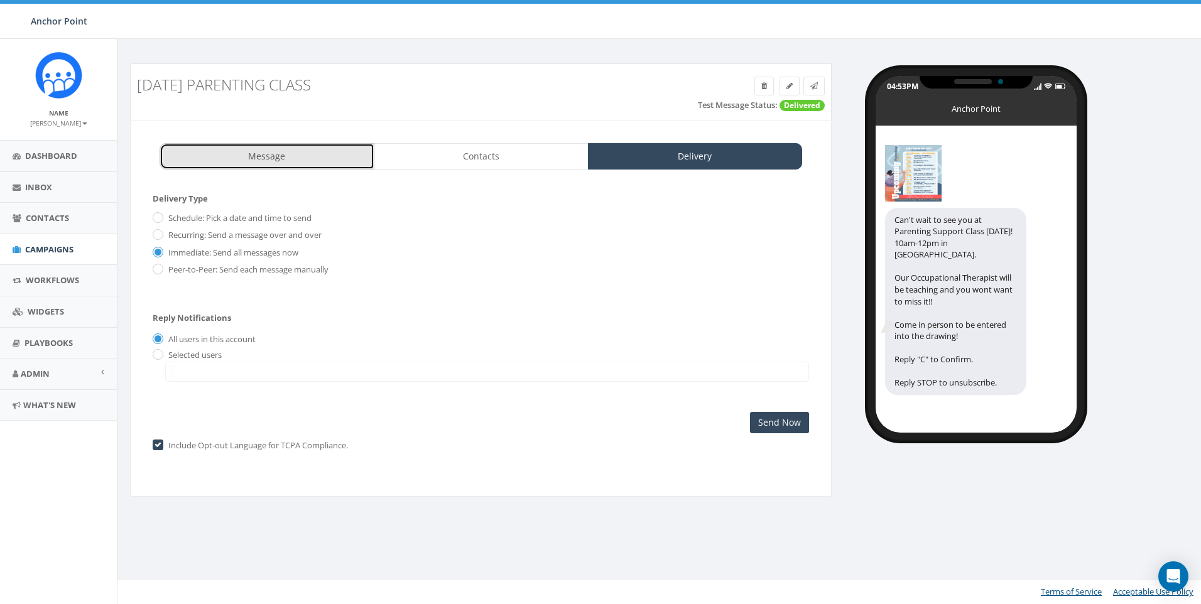
click at [229, 156] on link "Message" at bounding box center [267, 156] width 215 height 26
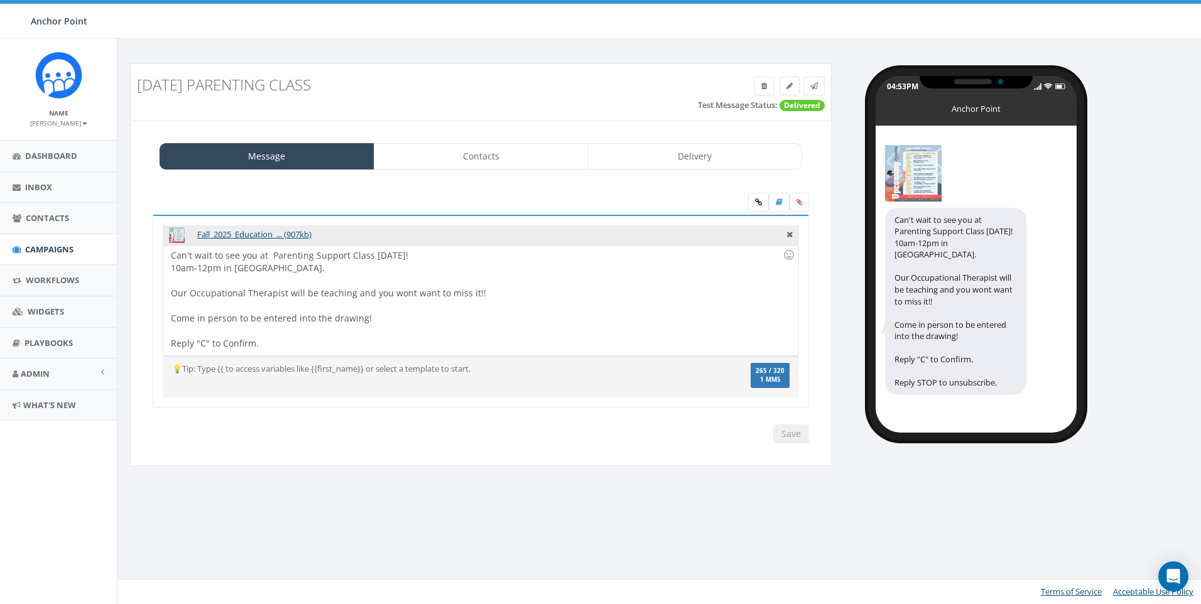
click at [346, 256] on div "Can't wait to see you at Parenting Support Class this Friday! 10am-12pm in Seab…" at bounding box center [480, 301] width 634 height 110
click at [790, 433] on input "Save" at bounding box center [791, 434] width 36 height 19
click at [655, 156] on link "Delivery" at bounding box center [695, 156] width 215 height 26
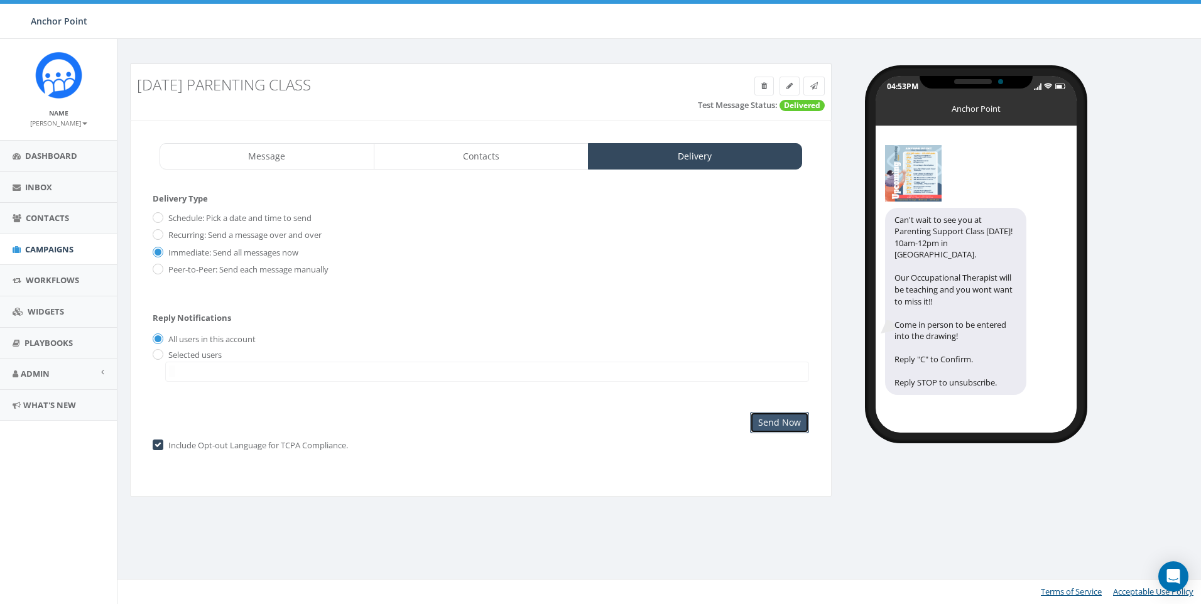
click at [798, 425] on input "Send Now" at bounding box center [779, 422] width 59 height 21
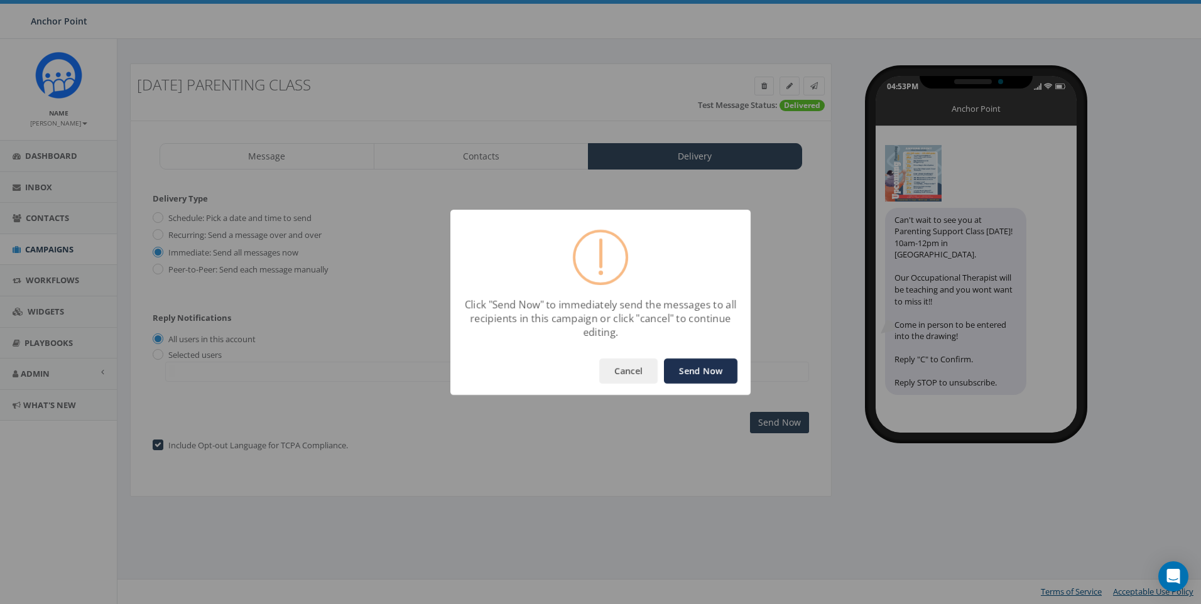
click at [717, 372] on button "Send Now" at bounding box center [700, 371] width 73 height 25
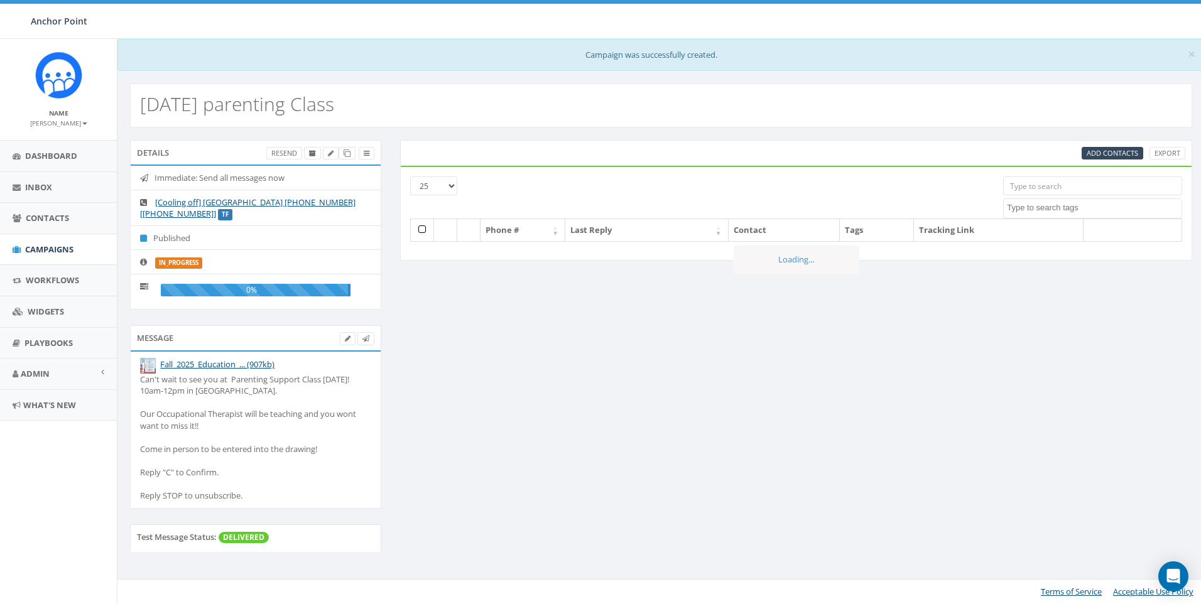
select select
